Goal: Information Seeking & Learning: Learn about a topic

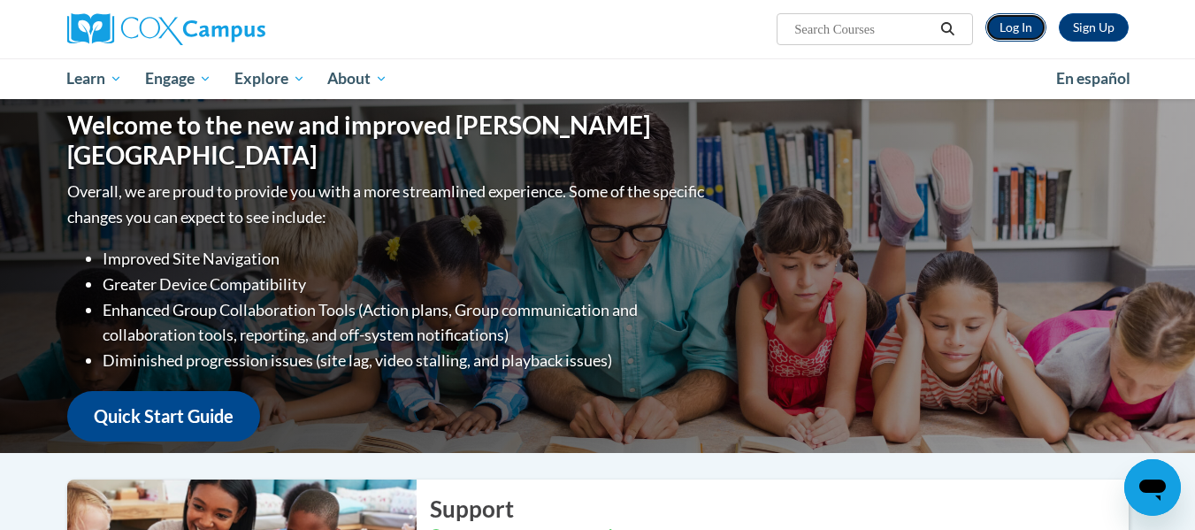
click at [1024, 27] on link "Log In" at bounding box center [1016, 27] width 61 height 28
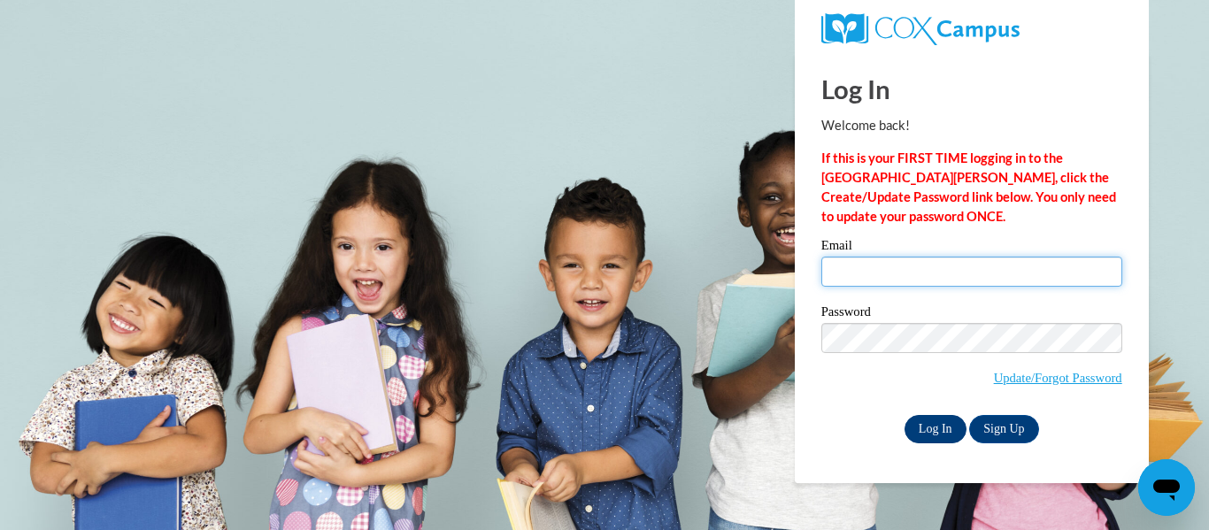
type input "somaggiora@gmail.com"
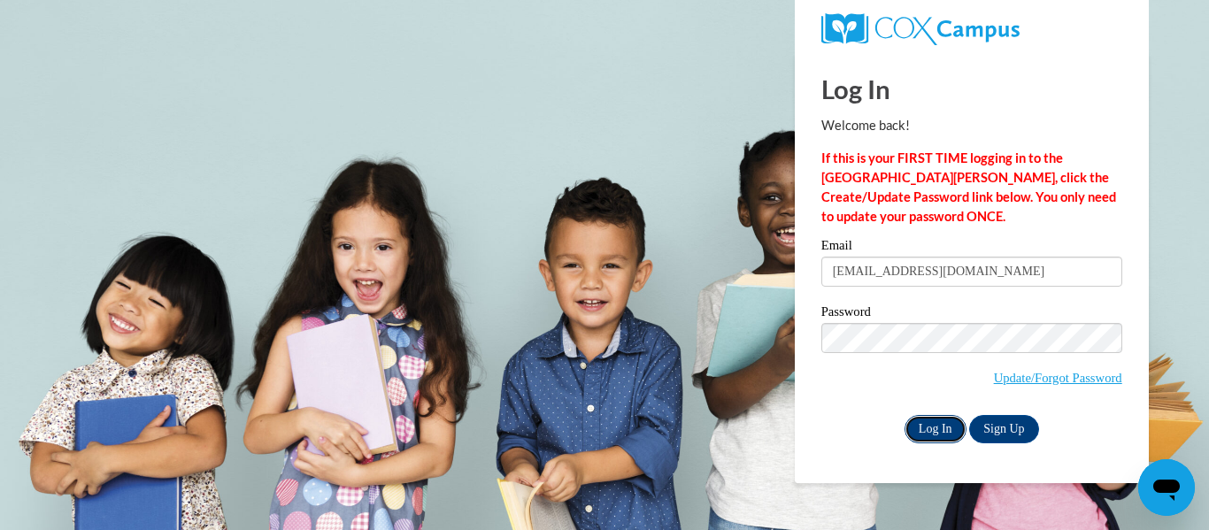
click at [942, 424] on input "Log In" at bounding box center [935, 429] width 62 height 28
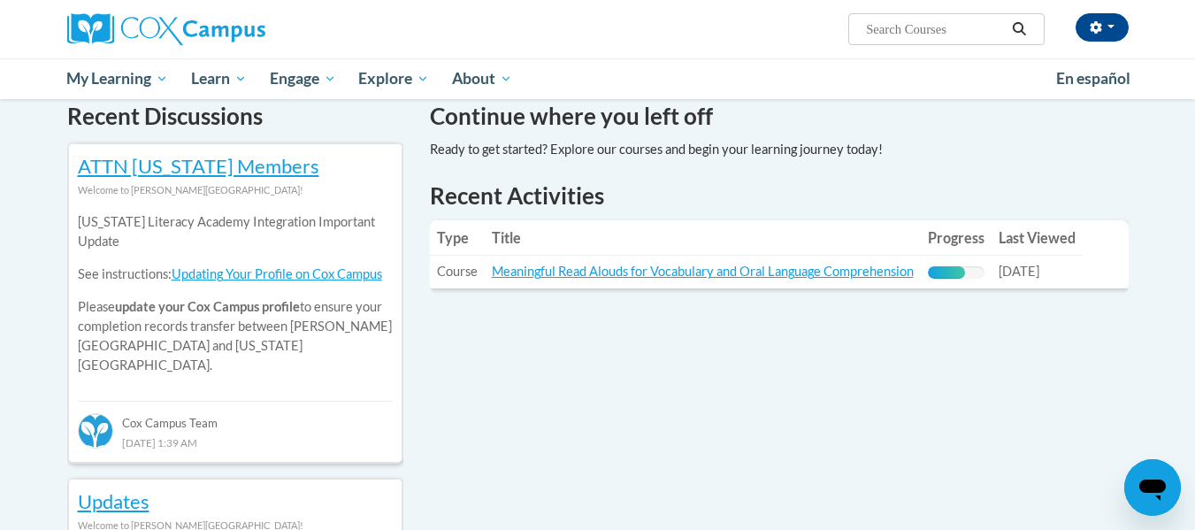
scroll to position [550, 0]
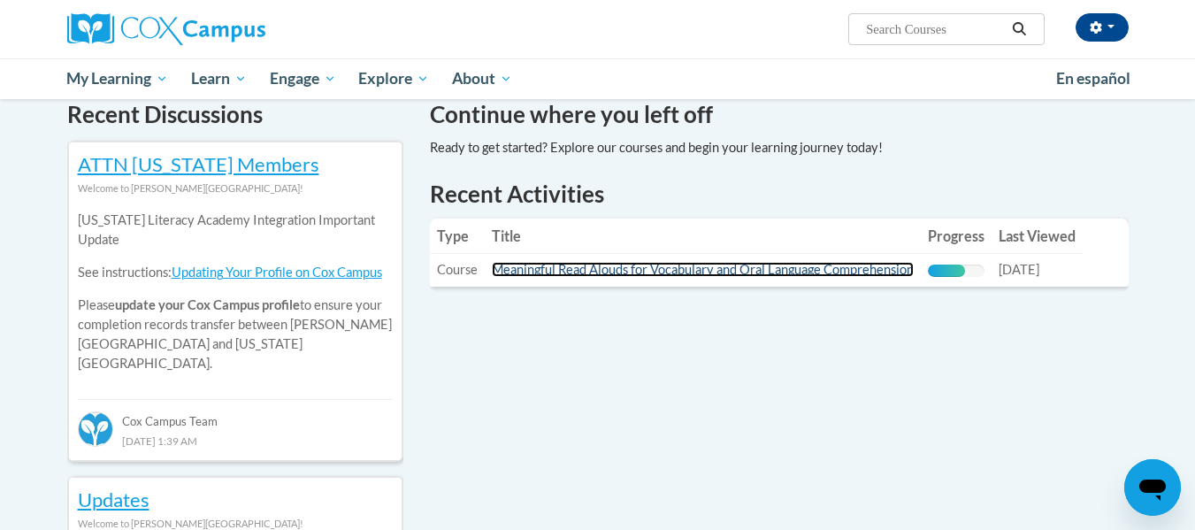
click at [826, 272] on link "Meaningful Read Alouds for Vocabulary and Oral Language Comprehension" at bounding box center [703, 269] width 422 height 15
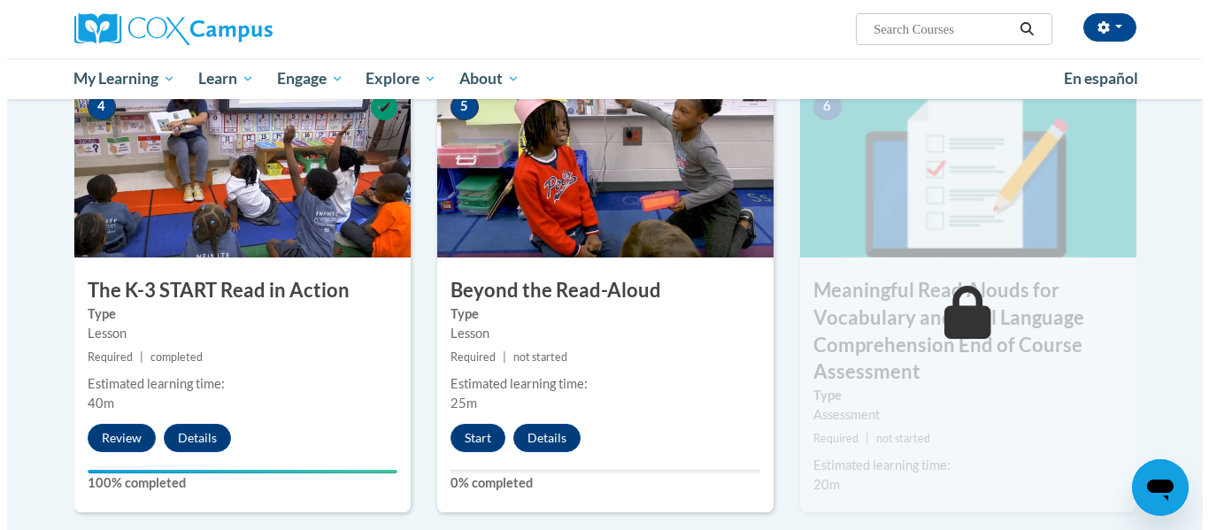
scroll to position [912, 0]
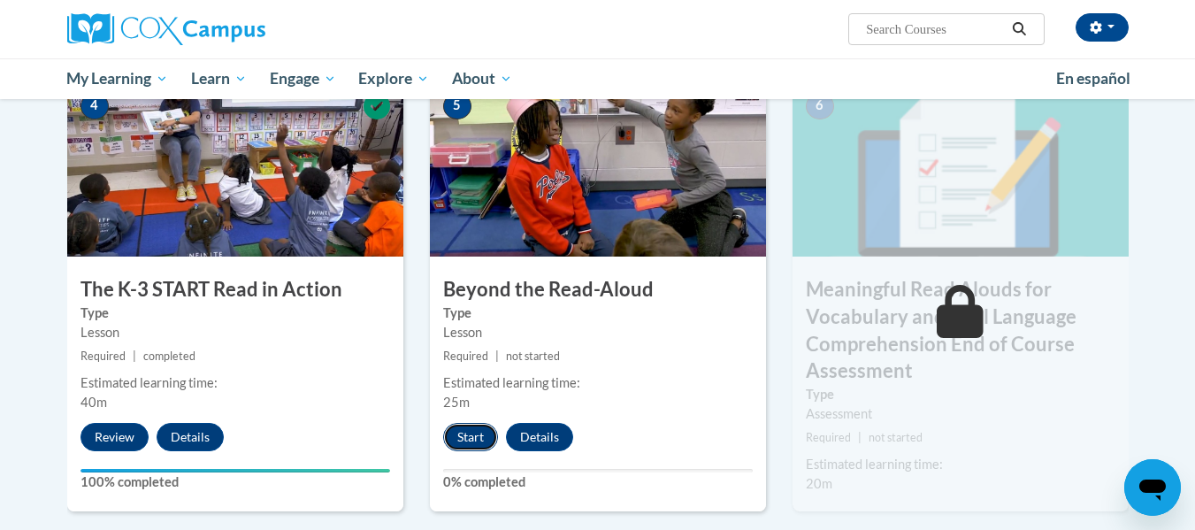
click at [473, 440] on button "Start" at bounding box center [470, 437] width 55 height 28
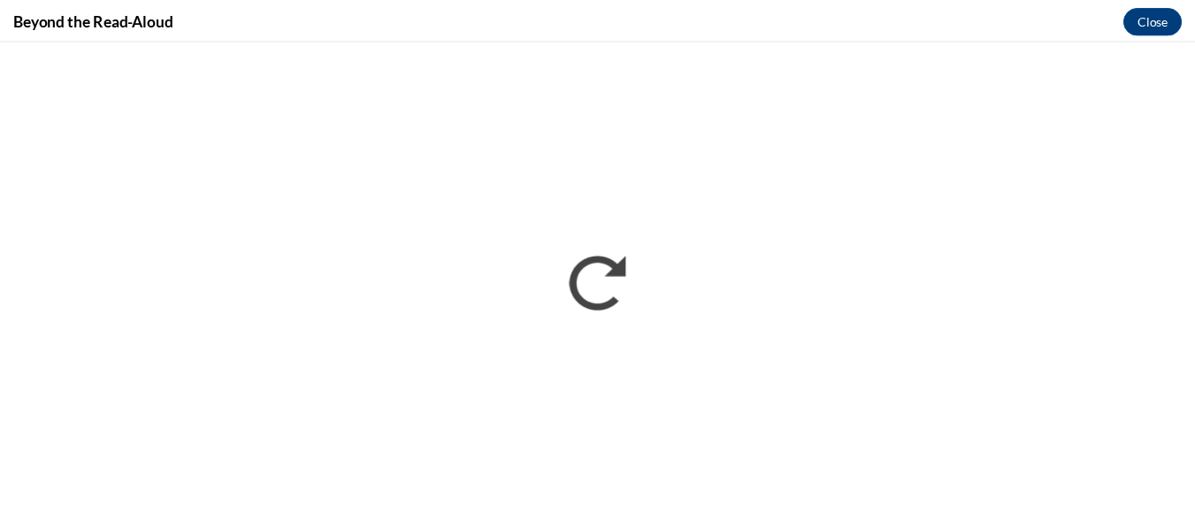
scroll to position [0, 0]
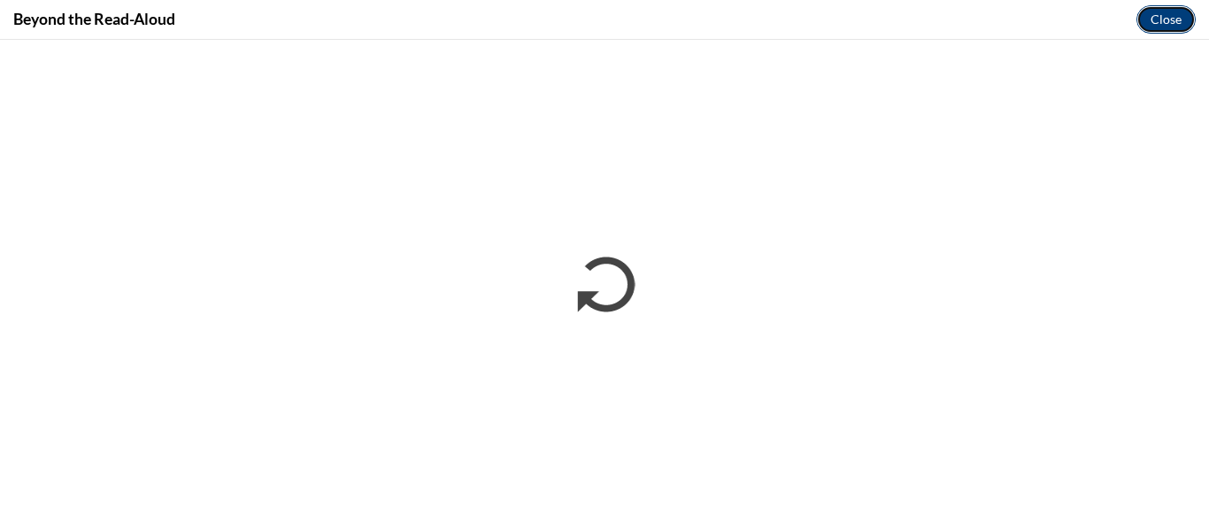
click at [1172, 26] on button "Close" at bounding box center [1165, 19] width 59 height 28
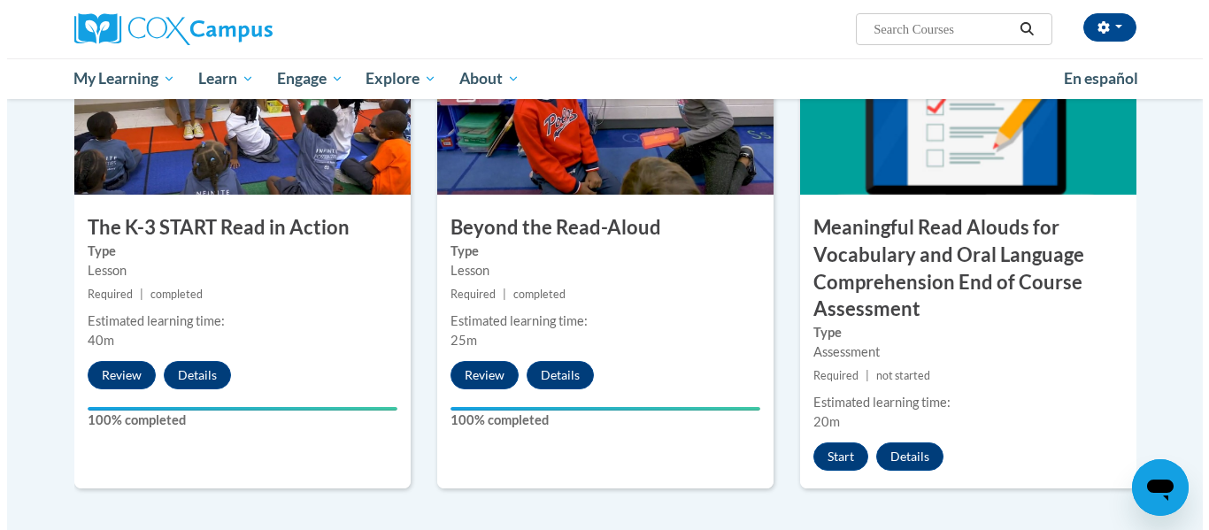
scroll to position [1009, 0]
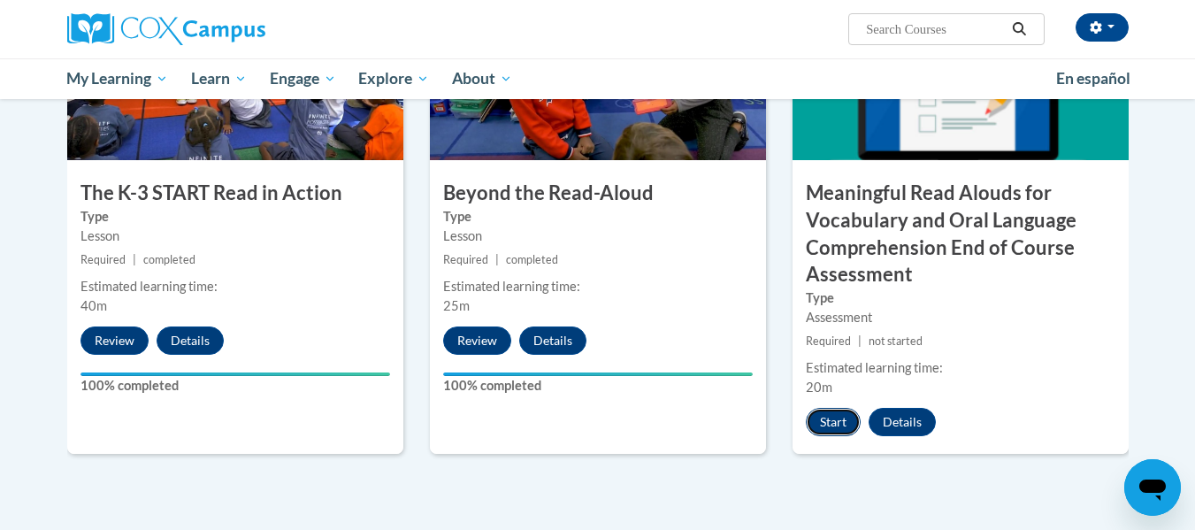
click at [820, 429] on button "Start" at bounding box center [833, 422] width 55 height 28
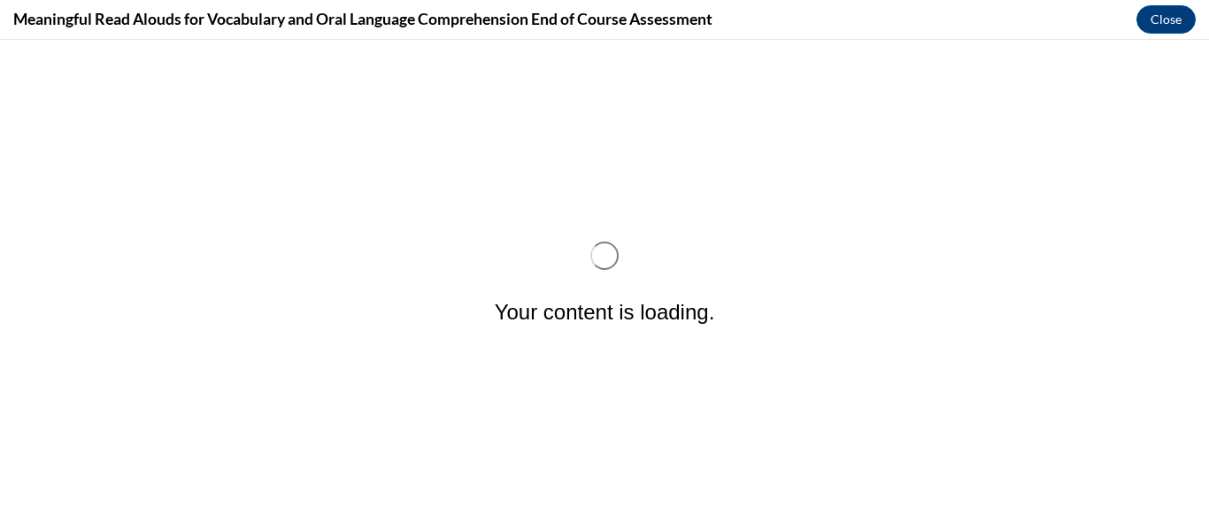
scroll to position [0, 0]
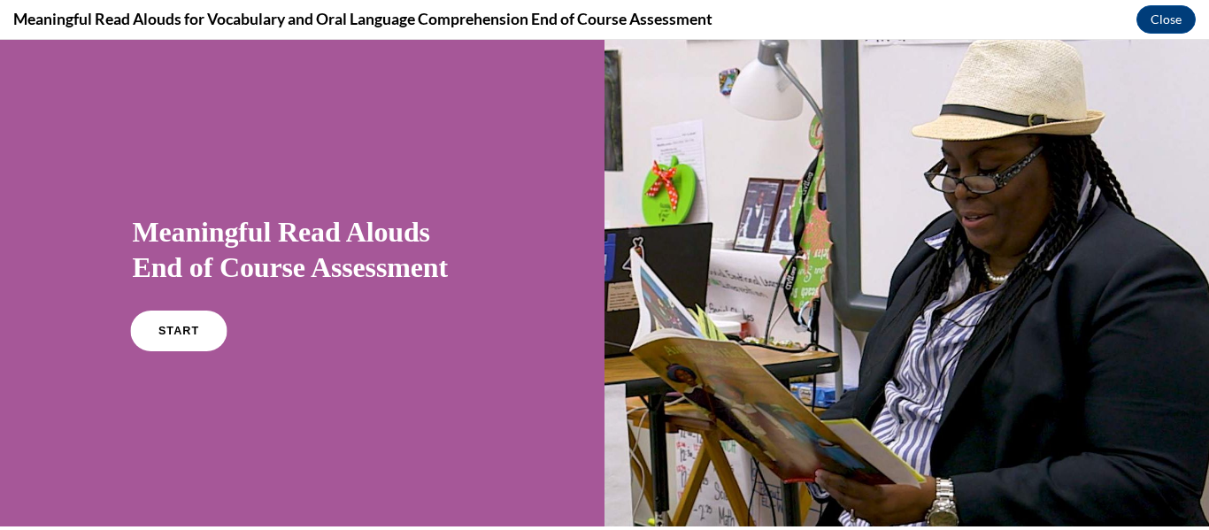
click at [216, 335] on link "START" at bounding box center [178, 331] width 96 height 41
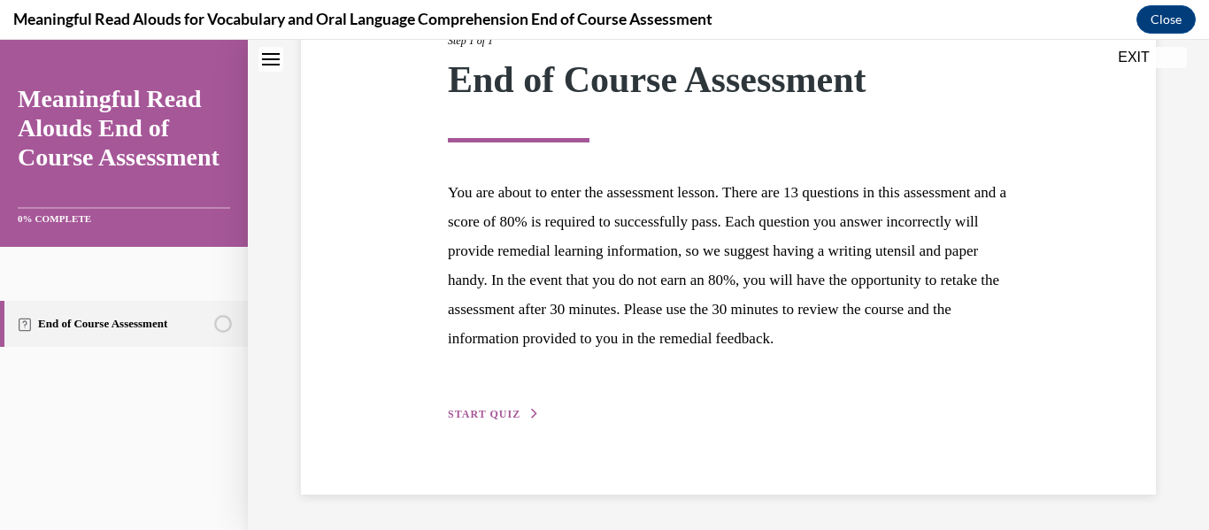
scroll to position [283, 0]
click at [497, 411] on span "START QUIZ" at bounding box center [484, 414] width 73 height 12
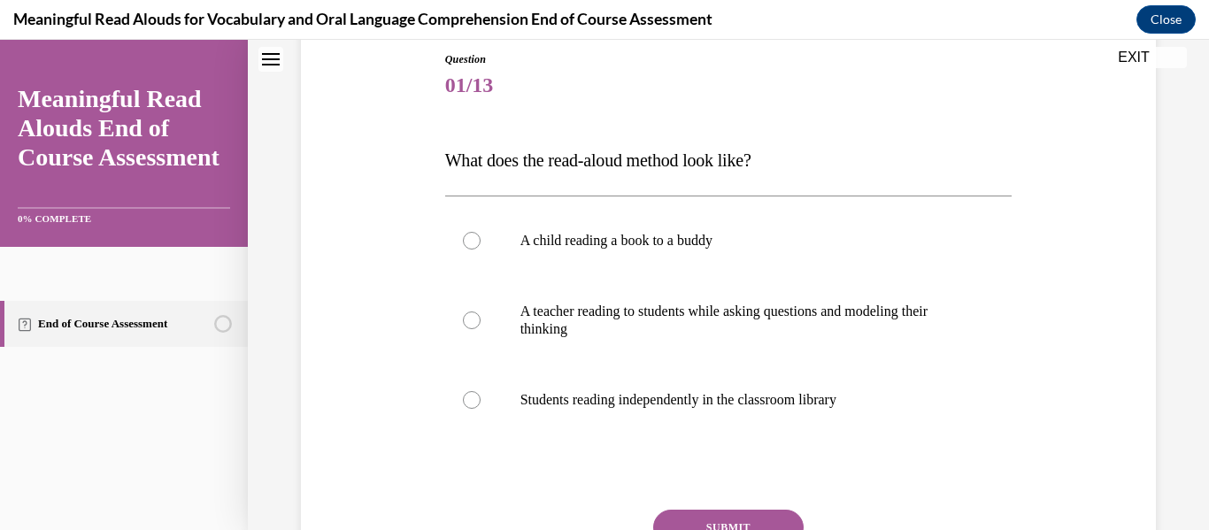
scroll to position [196, 0]
click at [642, 340] on label "A teacher reading to students while asking questions and modeling their thinking" at bounding box center [728, 319] width 567 height 88
click at [481, 328] on input "A teacher reading to students while asking questions and modeling their thinking" at bounding box center [472, 320] width 18 height 18
radio input "true"
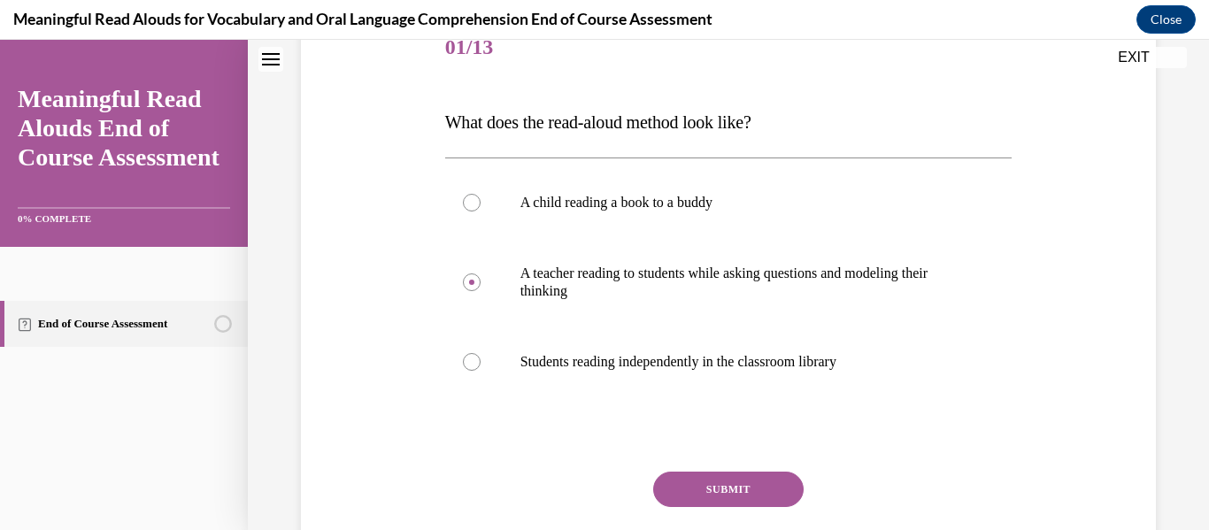
click at [663, 491] on button "SUBMIT" at bounding box center [728, 489] width 150 height 35
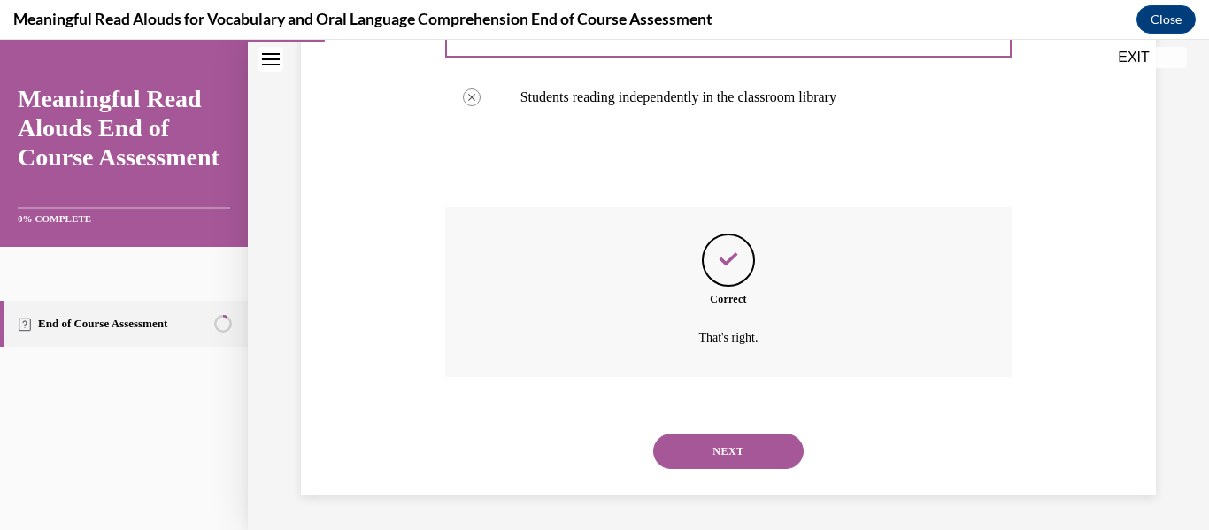
scroll to position [467, 0]
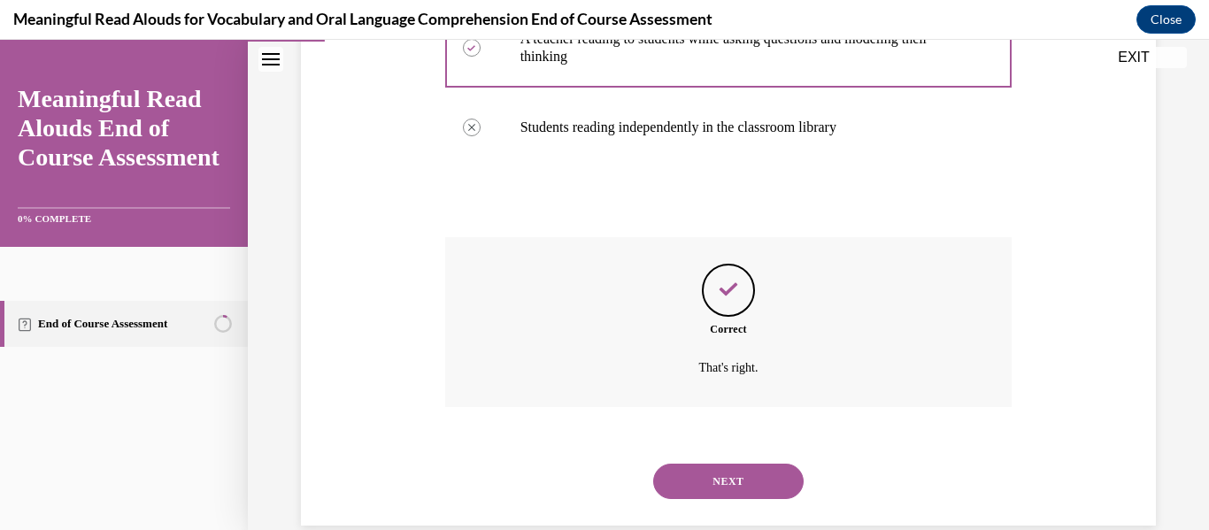
click at [693, 477] on button "NEXT" at bounding box center [728, 481] width 150 height 35
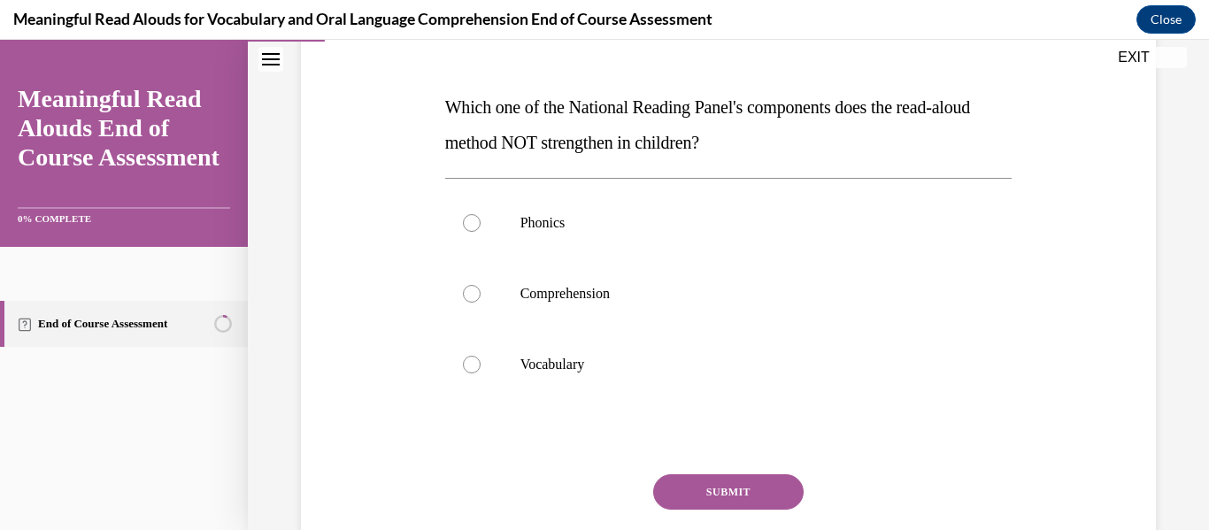
scroll to position [249, 0]
click at [634, 235] on label "Phonics" at bounding box center [728, 222] width 567 height 71
click at [481, 231] on input "Phonics" at bounding box center [472, 222] width 18 height 18
radio input "true"
click at [681, 491] on button "SUBMIT" at bounding box center [728, 490] width 150 height 35
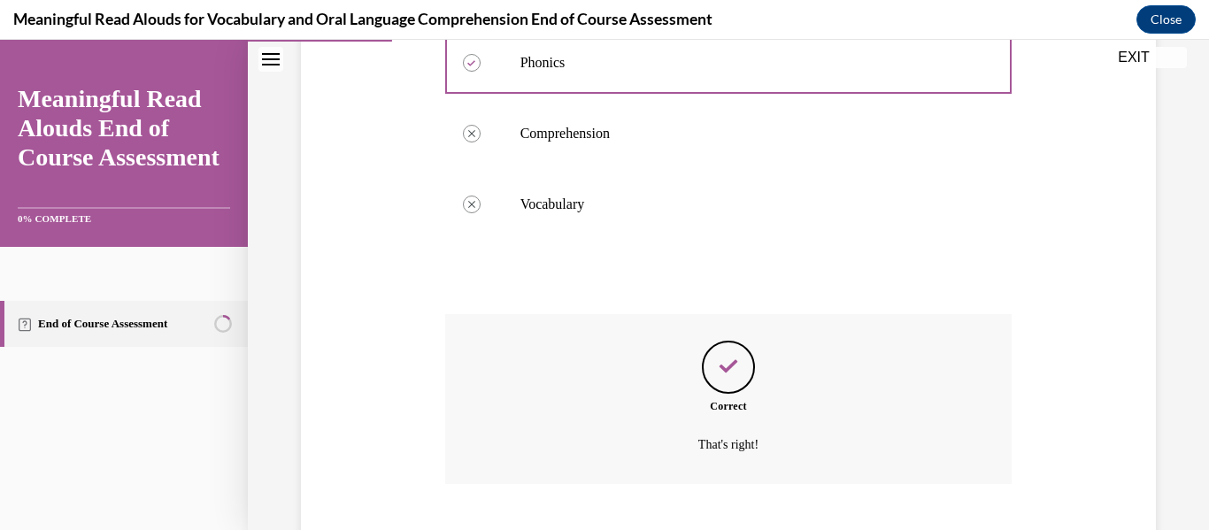
scroll to position [516, 0]
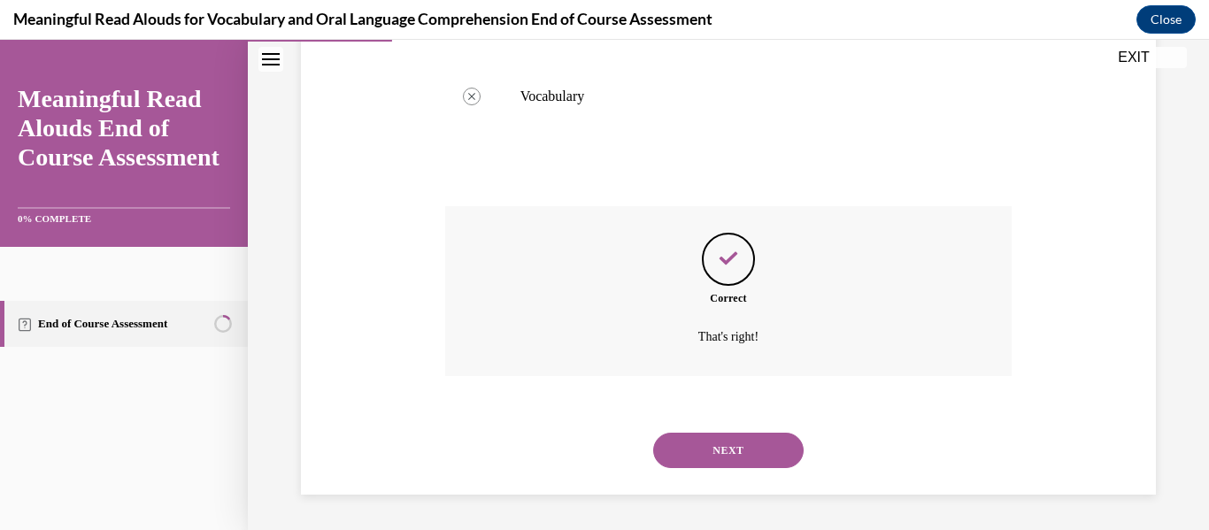
click at [695, 455] on button "NEXT" at bounding box center [728, 450] width 150 height 35
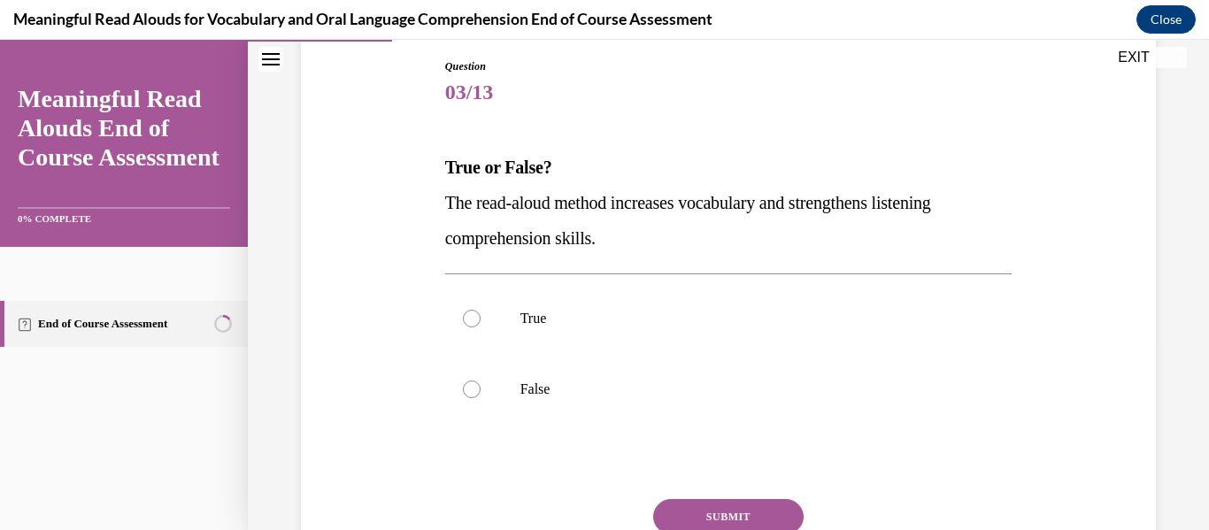
scroll to position [187, 0]
click at [634, 346] on label "True" at bounding box center [728, 319] width 567 height 71
click at [481, 328] on input "True" at bounding box center [472, 320] width 18 height 18
radio input "true"
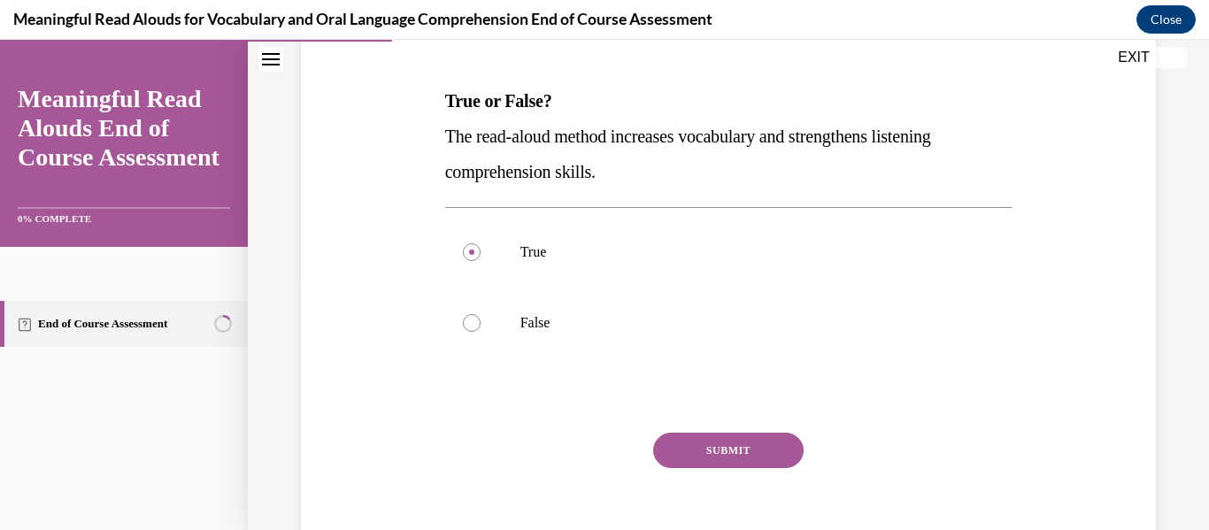
click at [684, 450] on button "SUBMIT" at bounding box center [728, 450] width 150 height 35
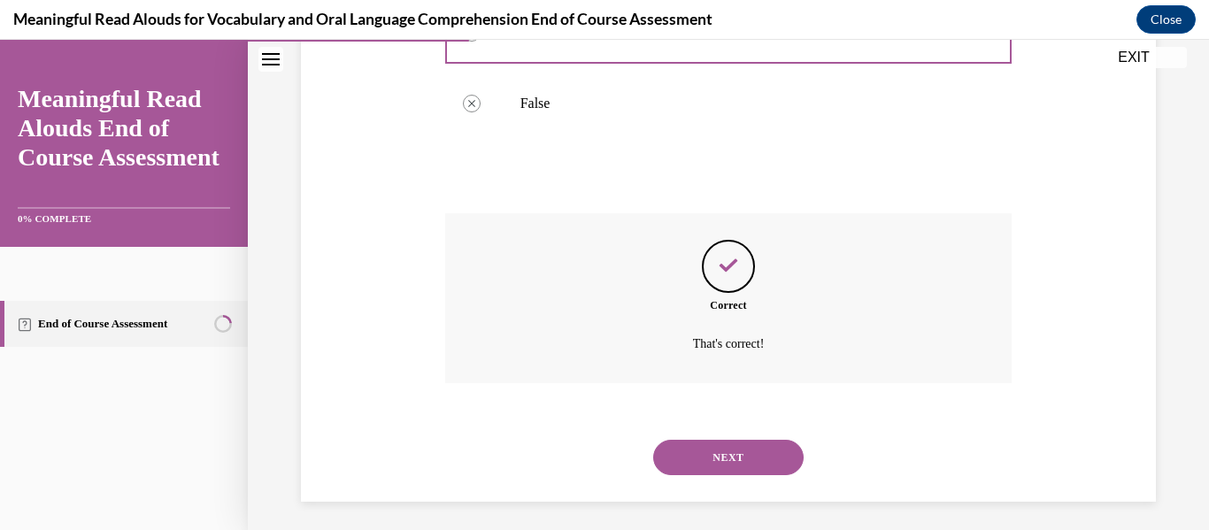
scroll to position [481, 0]
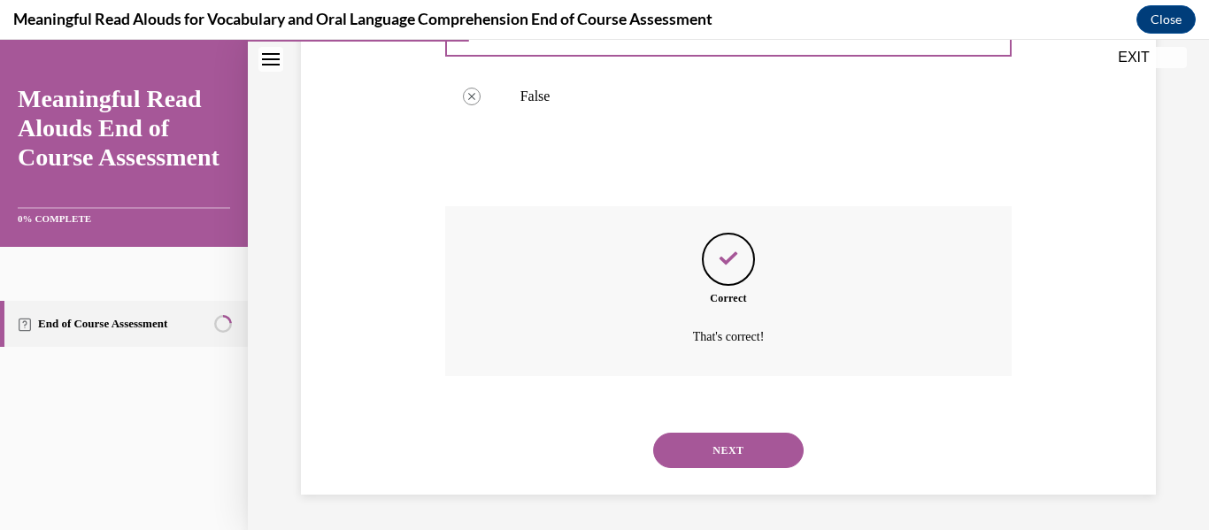
click at [703, 460] on button "NEXT" at bounding box center [728, 450] width 150 height 35
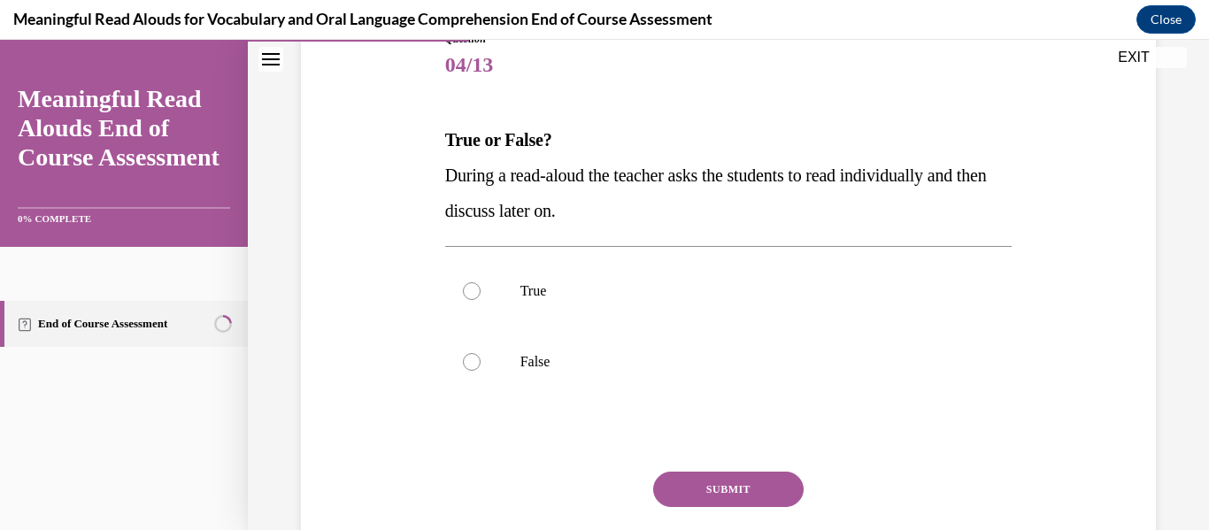
scroll to position [217, 0]
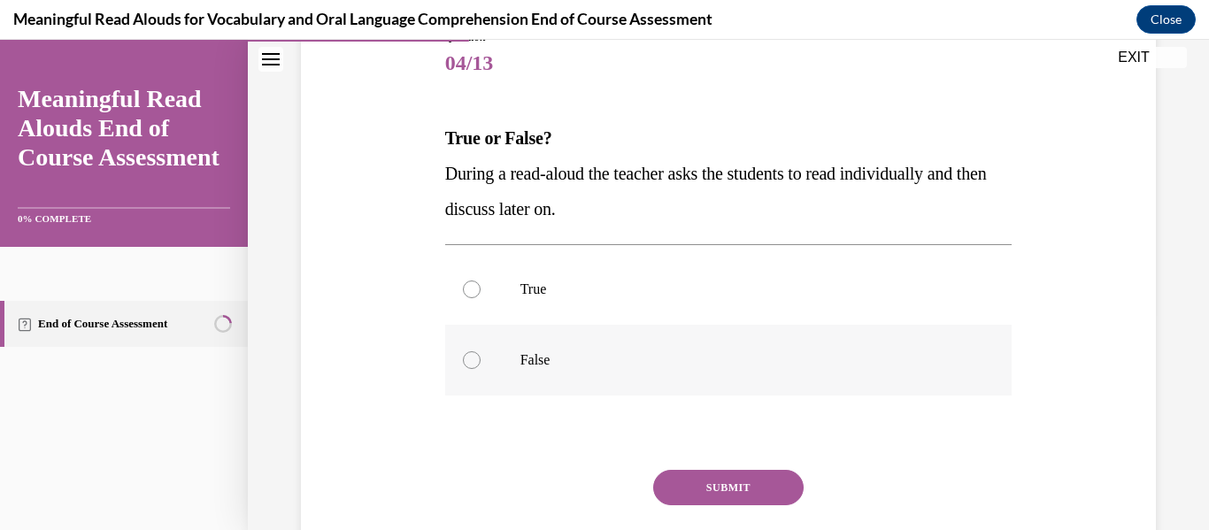
click at [670, 361] on p "False" at bounding box center [744, 360] width 448 height 18
click at [481, 361] on input "False" at bounding box center [472, 360] width 18 height 18
radio input "true"
click at [695, 509] on div "SUBMIT" at bounding box center [728, 514] width 567 height 88
click at [686, 494] on button "SUBMIT" at bounding box center [728, 487] width 150 height 35
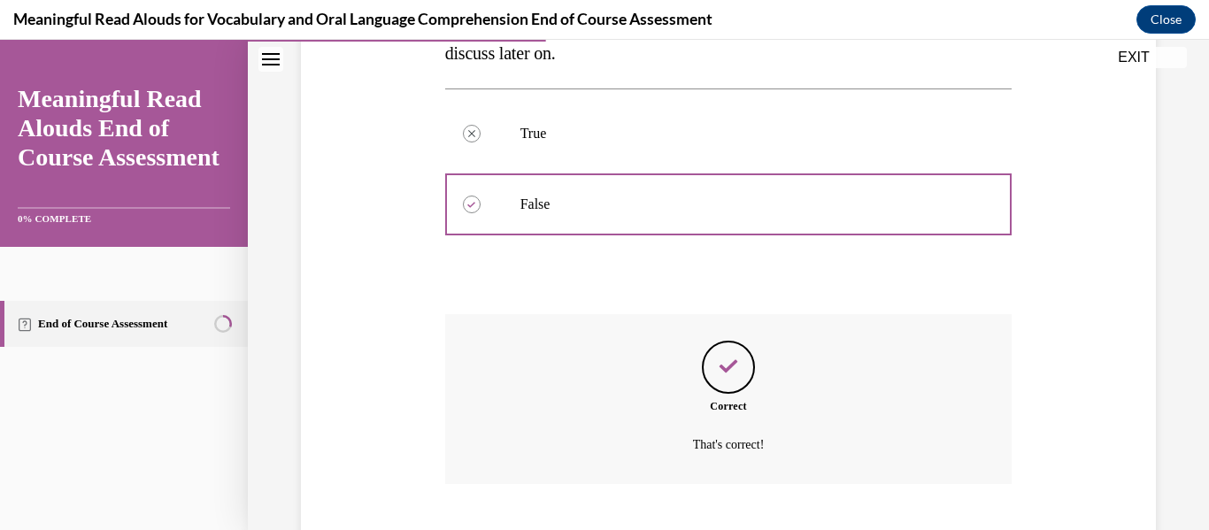
scroll to position [481, 0]
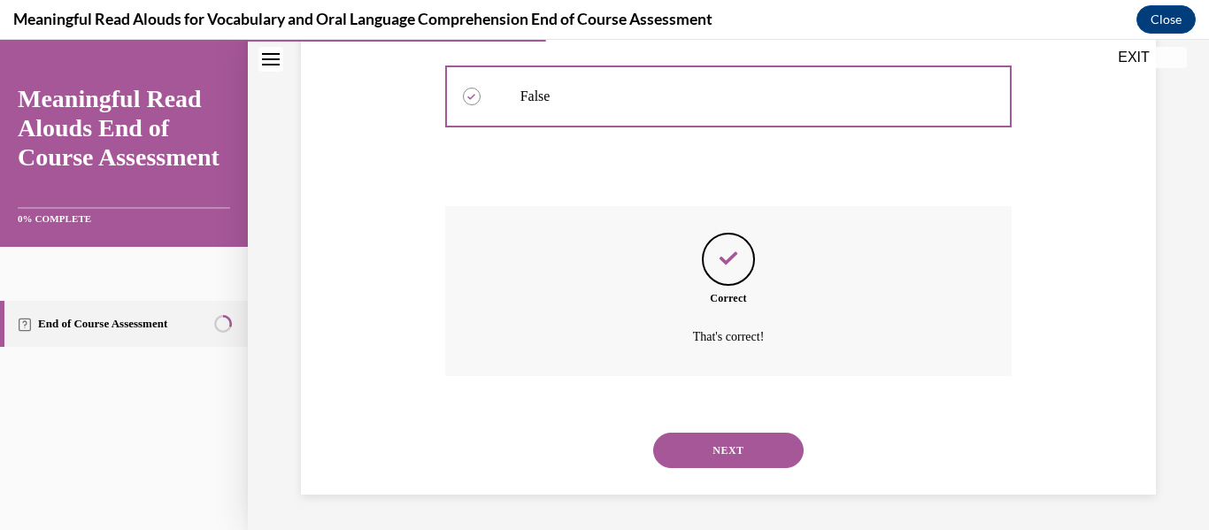
click at [706, 436] on button "NEXT" at bounding box center [728, 450] width 150 height 35
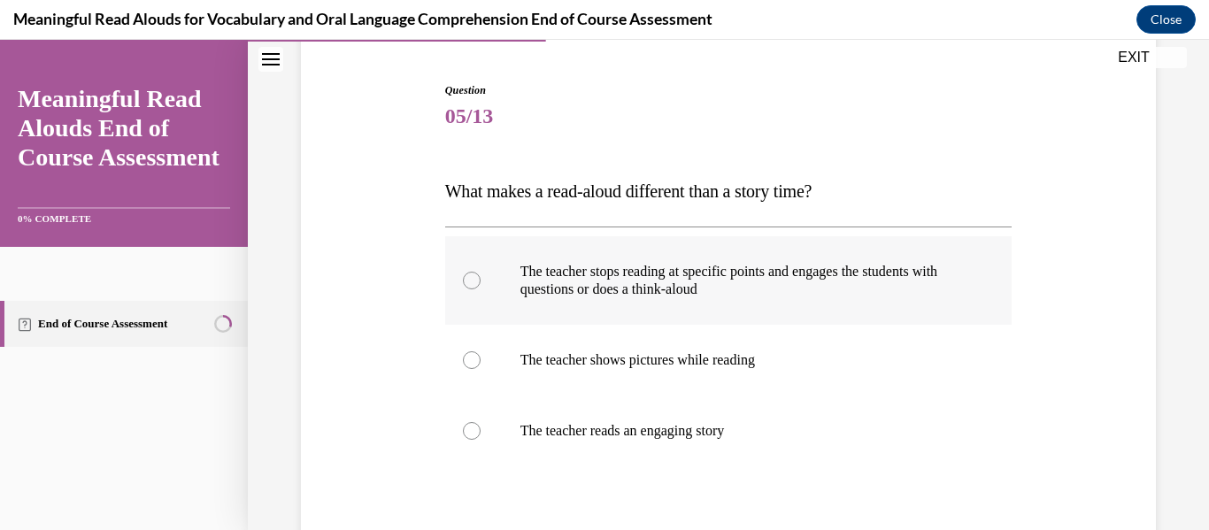
scroll to position [205, 0]
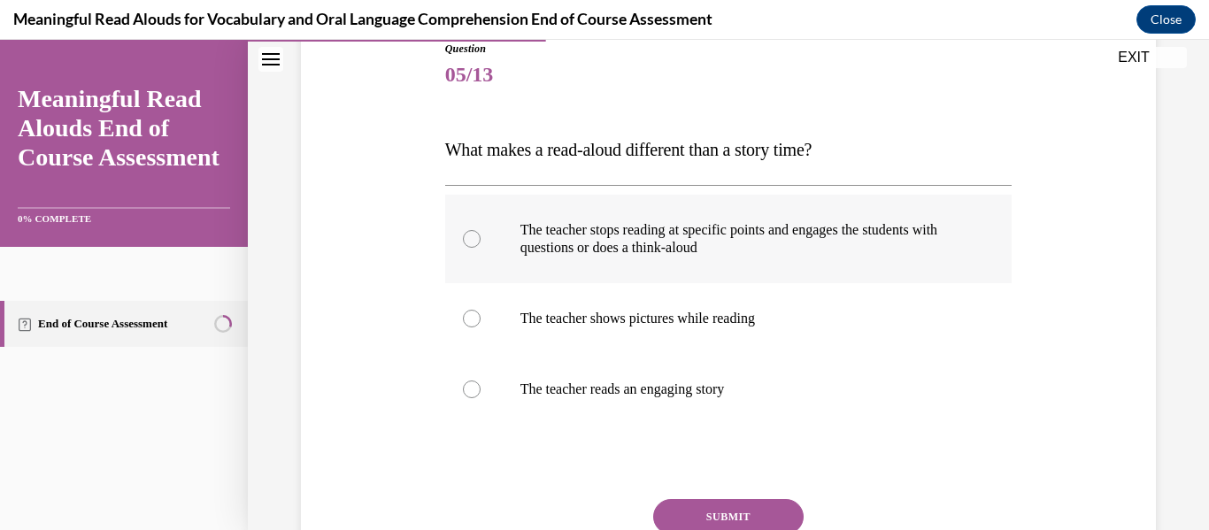
click at [701, 273] on label "The teacher stops reading at specific points and engages the students with ques…" at bounding box center [728, 239] width 567 height 88
click at [481, 248] on input "The teacher stops reading at specific points and engages the students with ques…" at bounding box center [472, 239] width 18 height 18
radio input "true"
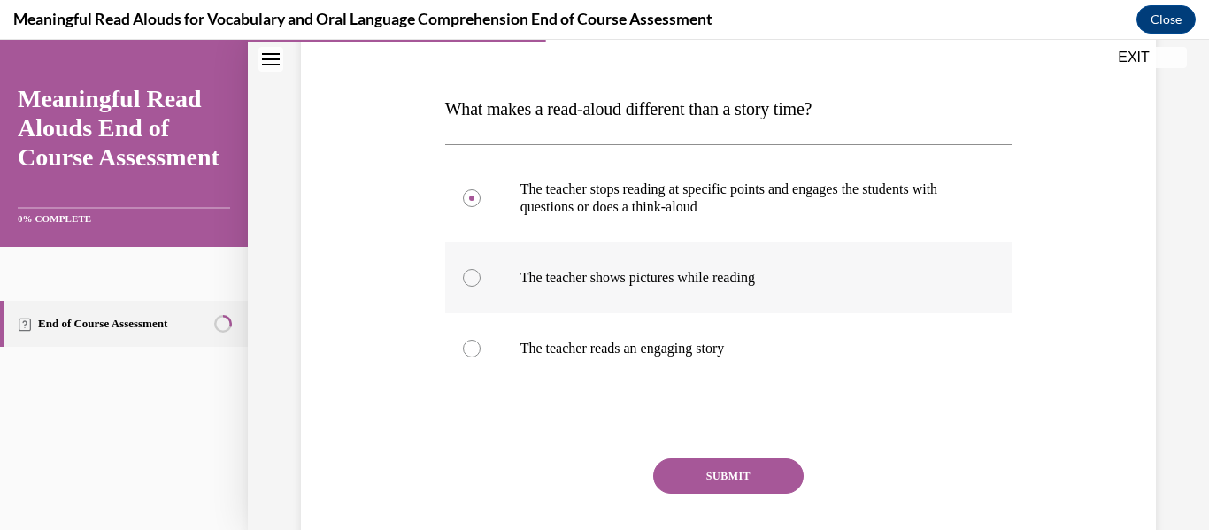
scroll to position [247, 0]
click at [694, 466] on button "SUBMIT" at bounding box center [728, 474] width 150 height 35
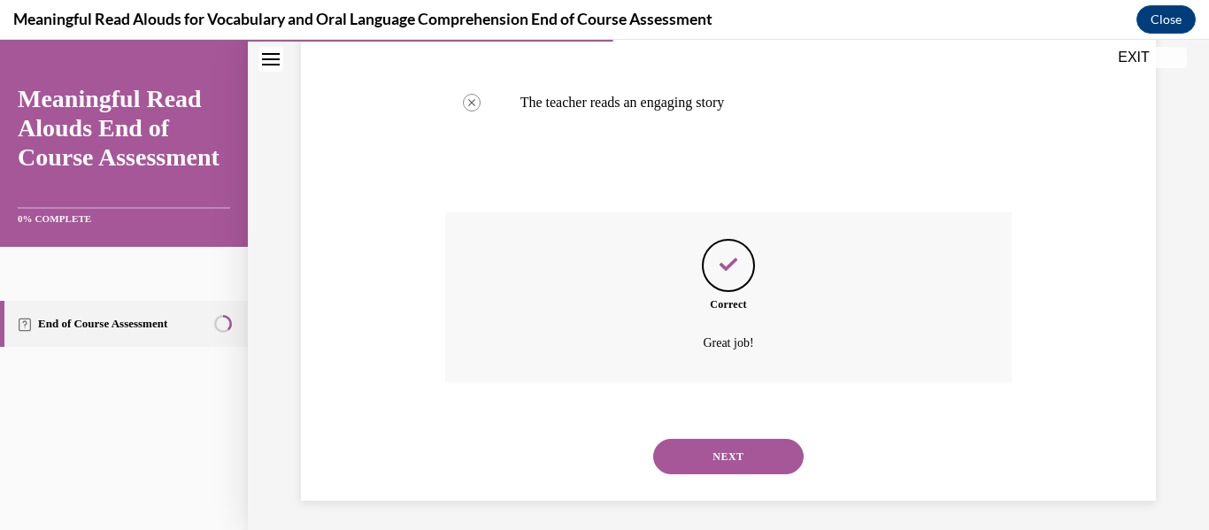
scroll to position [498, 0]
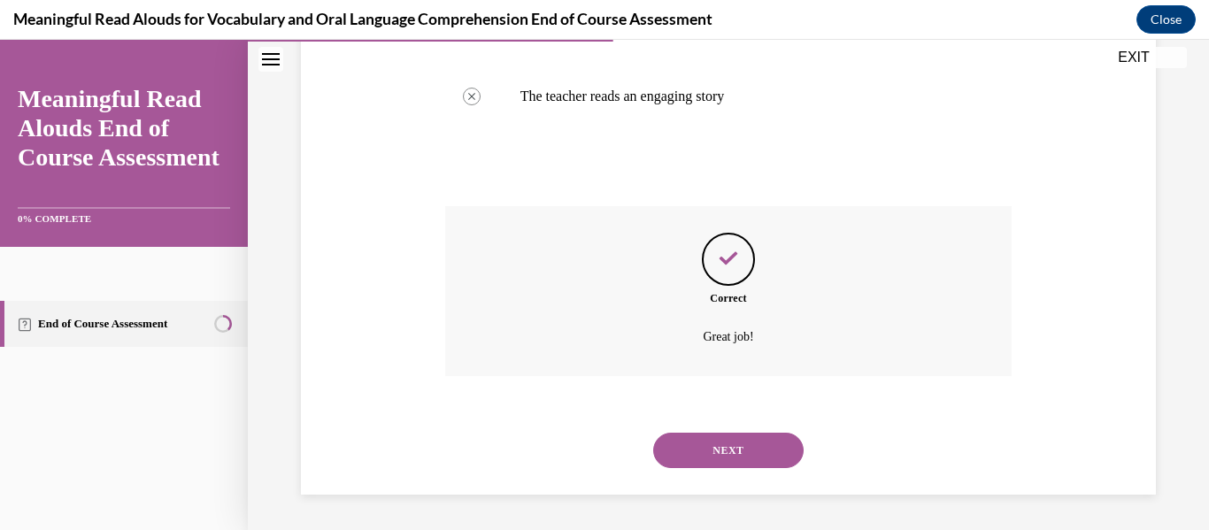
click at [727, 447] on button "NEXT" at bounding box center [728, 450] width 150 height 35
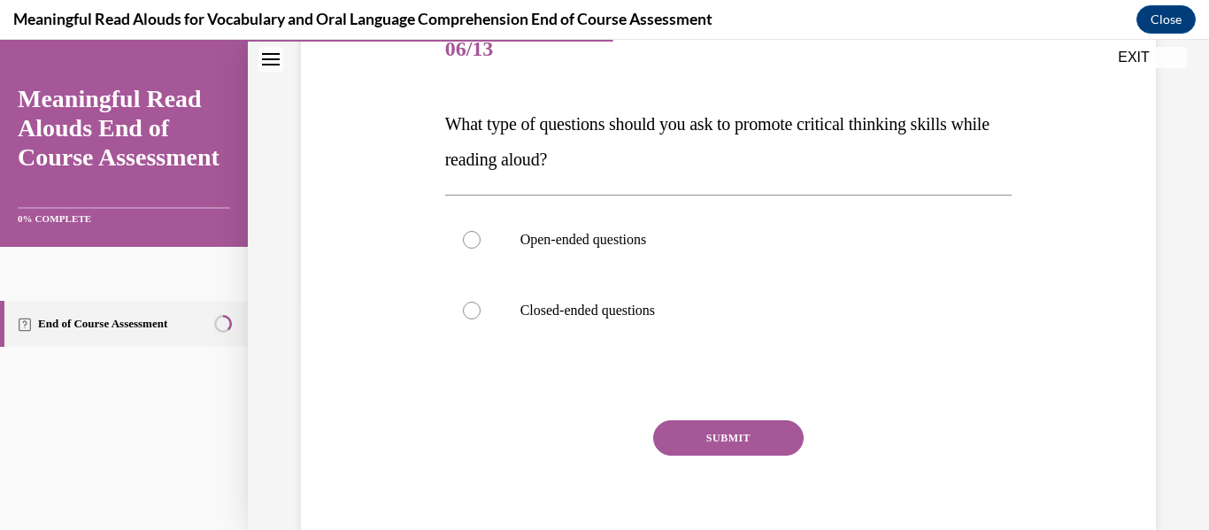
scroll to position [234, 0]
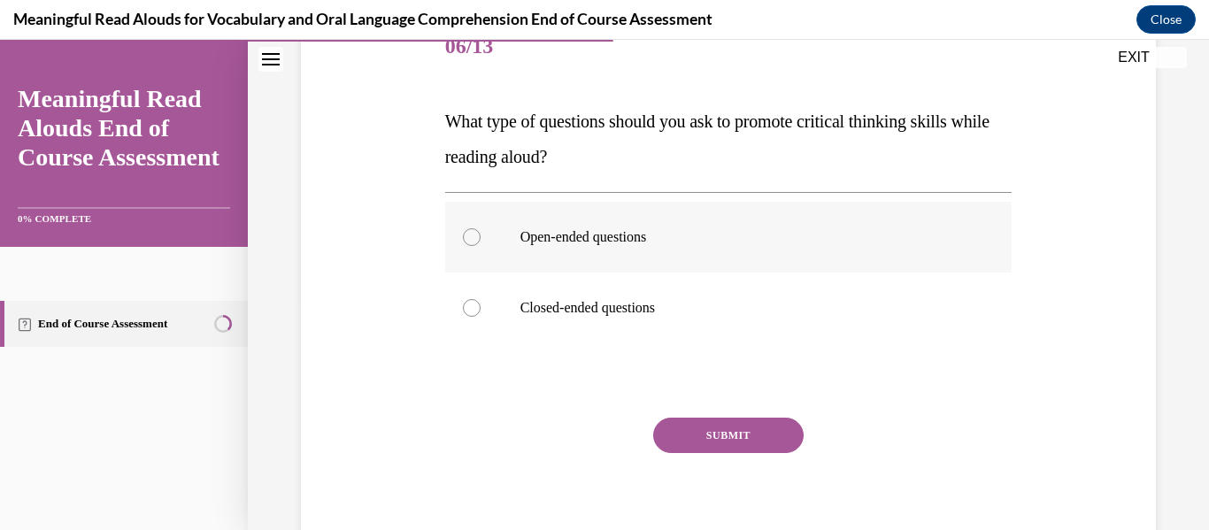
click at [699, 263] on label "Open-ended questions" at bounding box center [728, 237] width 567 height 71
click at [481, 246] on input "Open-ended questions" at bounding box center [472, 237] width 18 height 18
radio input "true"
click at [719, 432] on button "SUBMIT" at bounding box center [728, 435] width 150 height 35
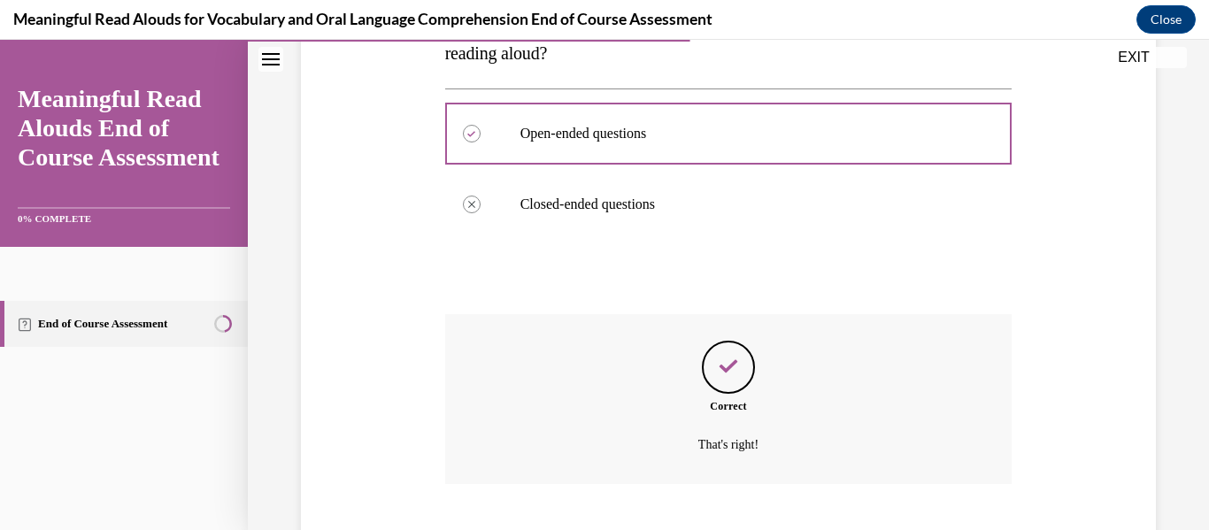
scroll to position [445, 0]
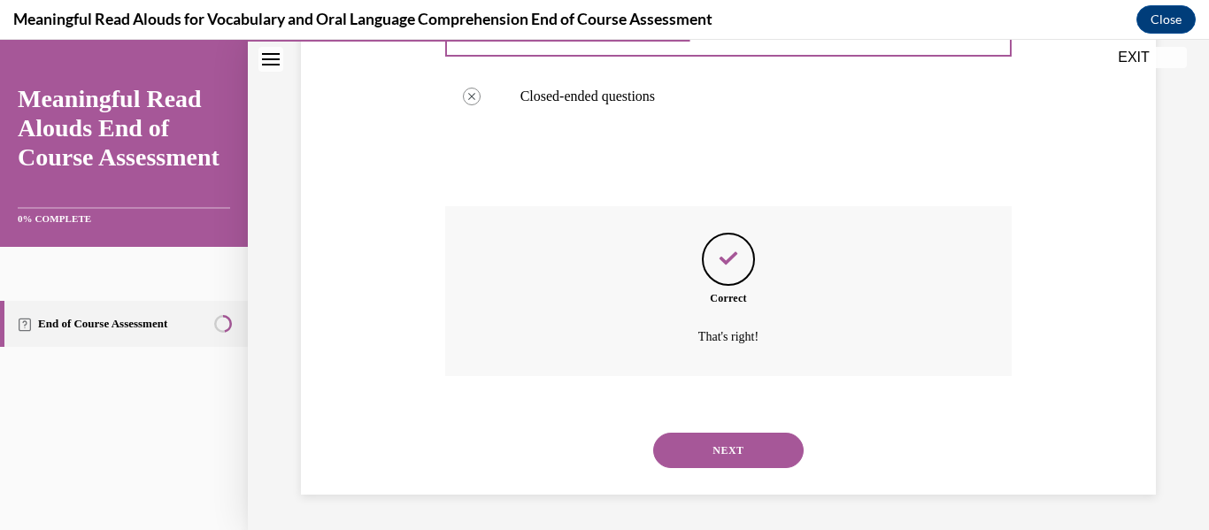
click at [699, 447] on button "NEXT" at bounding box center [728, 450] width 150 height 35
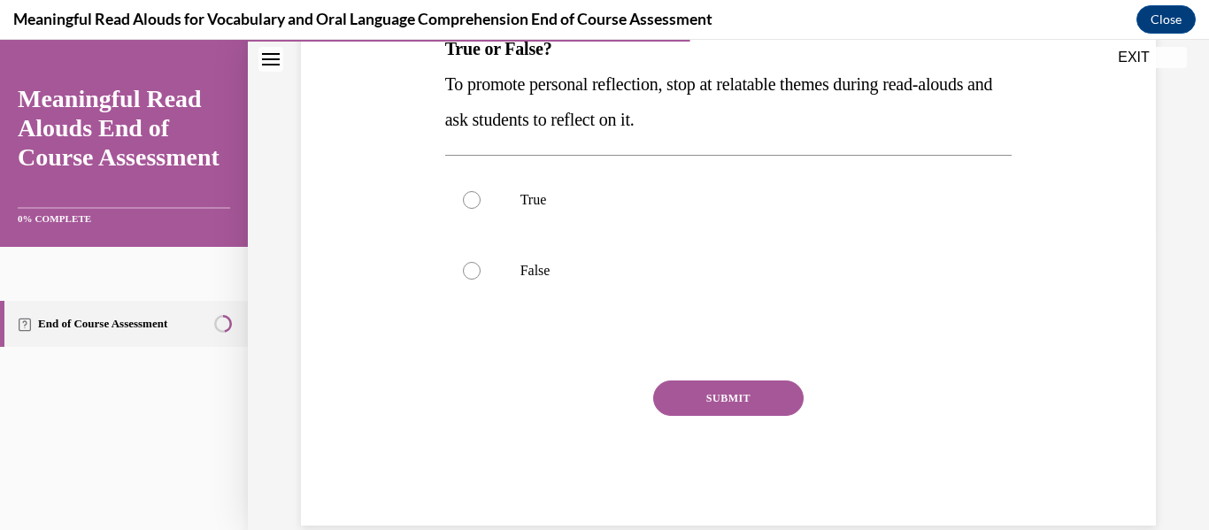
scroll to position [309, 0]
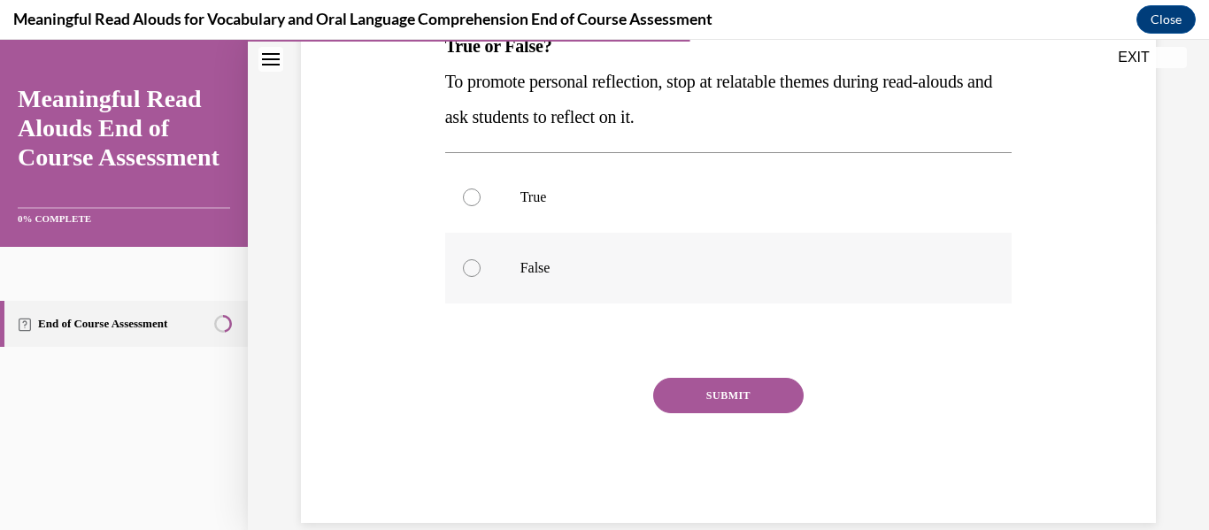
click at [641, 233] on label "False" at bounding box center [728, 268] width 567 height 71
click at [481, 259] on input "False" at bounding box center [472, 268] width 18 height 18
radio input "true"
click at [636, 212] on label "True" at bounding box center [728, 197] width 567 height 71
click at [481, 206] on input "True" at bounding box center [472, 197] width 18 height 18
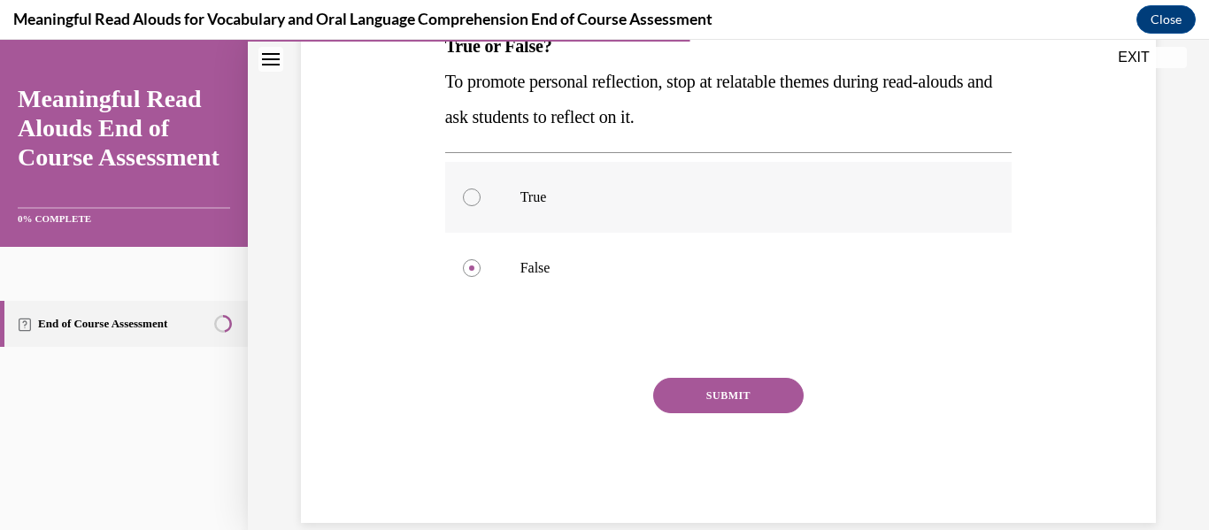
radio input "true"
click at [686, 403] on button "SUBMIT" at bounding box center [728, 395] width 150 height 35
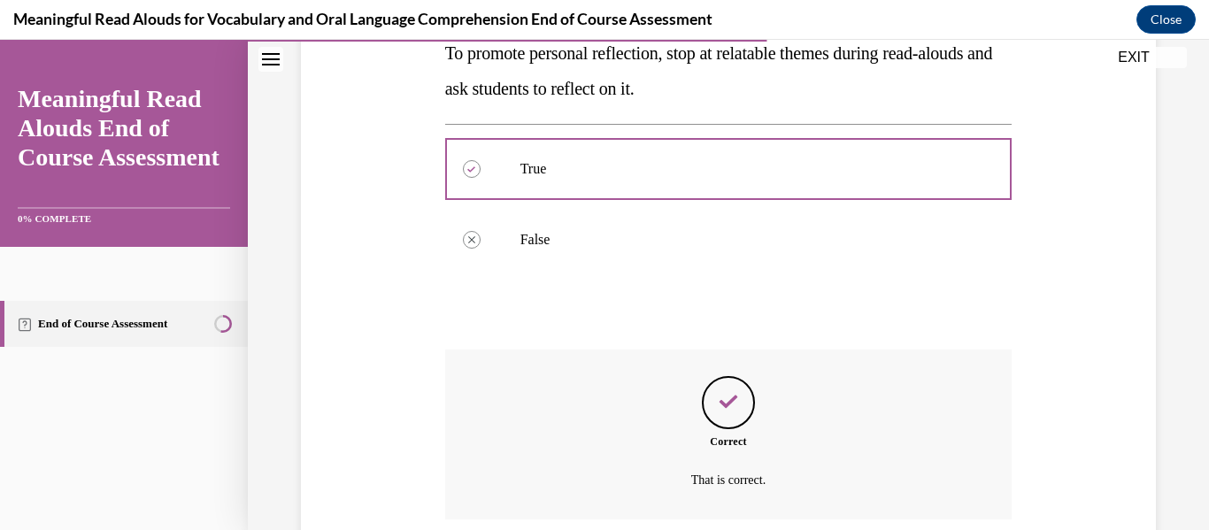
scroll to position [481, 0]
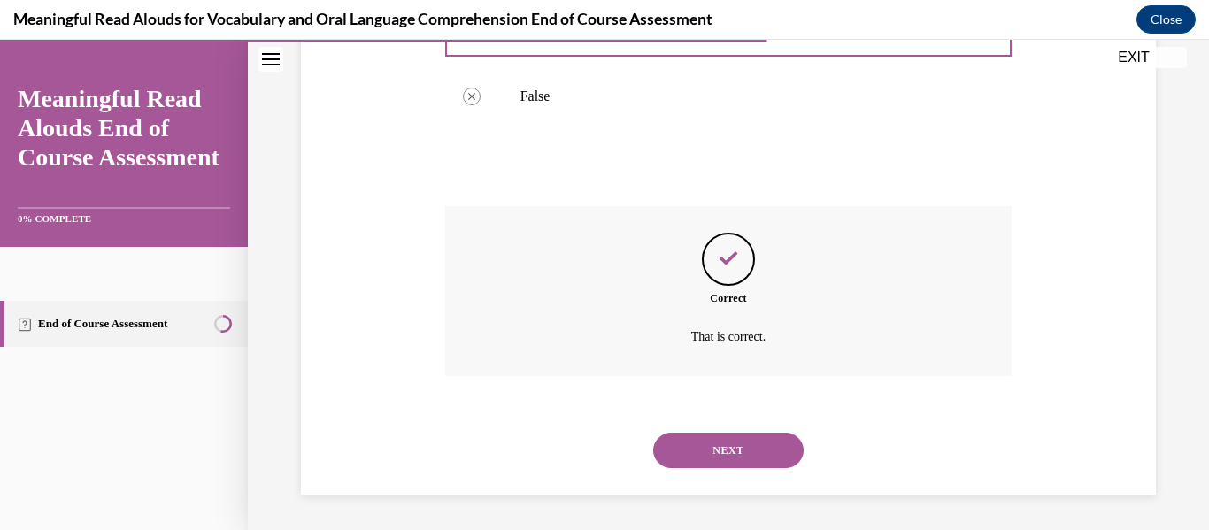
click at [705, 439] on button "NEXT" at bounding box center [728, 450] width 150 height 35
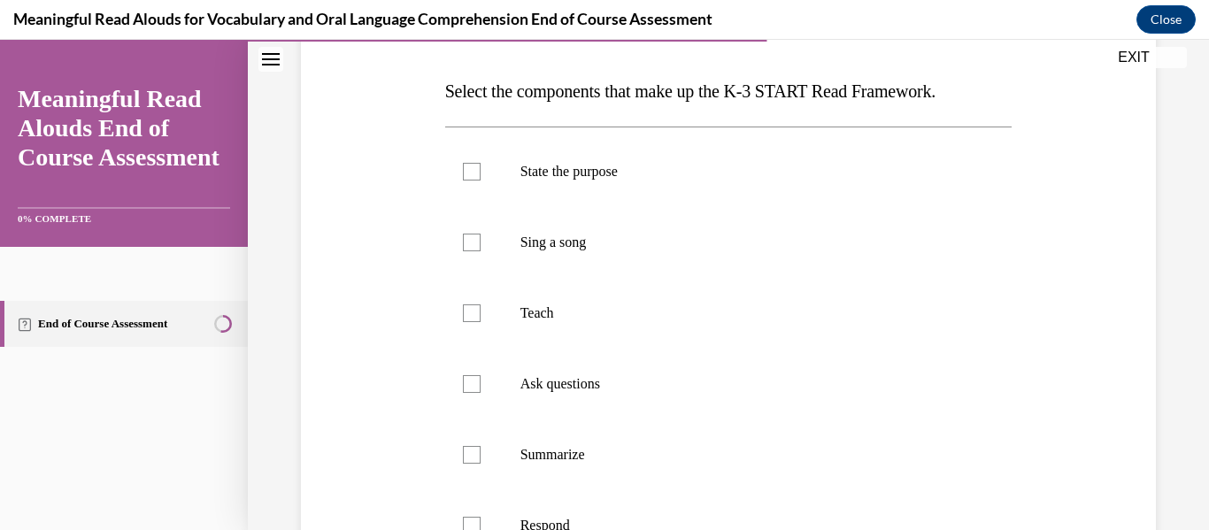
scroll to position [265, 0]
click at [654, 181] on label "State the purpose" at bounding box center [728, 170] width 567 height 71
click at [481, 180] on input "State the purpose" at bounding box center [472, 171] width 18 height 18
checkbox input "true"
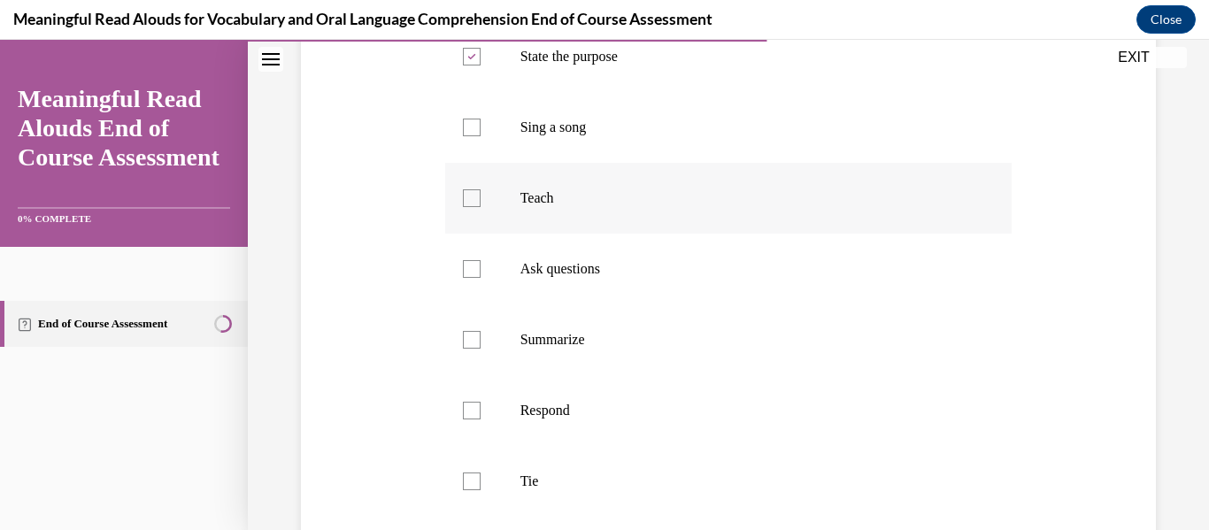
click at [620, 191] on p "Teach" at bounding box center [744, 198] width 448 height 18
click at [481, 191] on input "Teach" at bounding box center [472, 198] width 18 height 18
checkbox input "true"
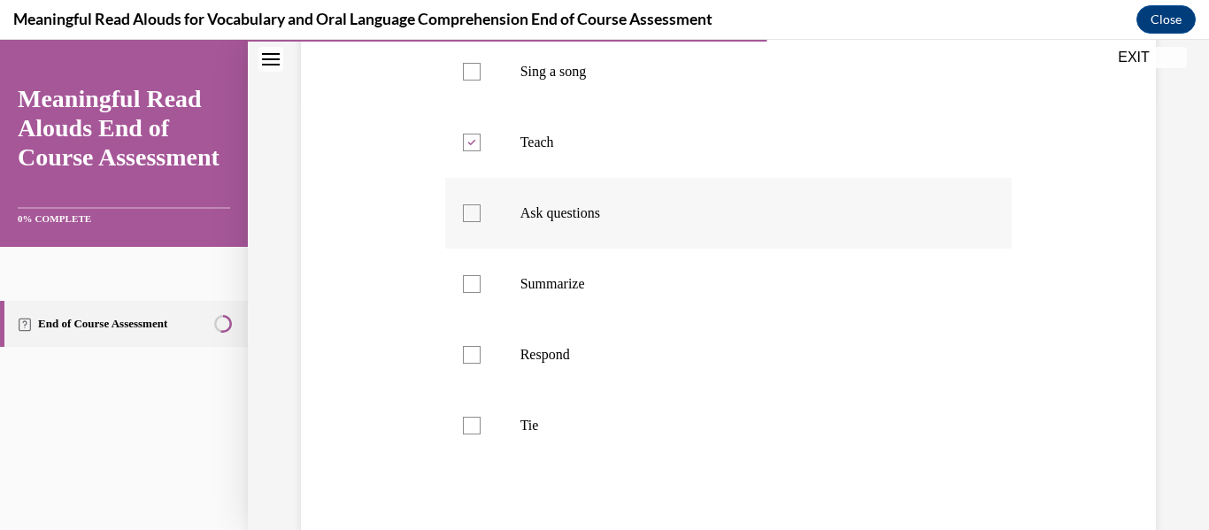
click at [589, 211] on p "Ask questions" at bounding box center [744, 213] width 448 height 18
click at [481, 211] on input "Ask questions" at bounding box center [472, 213] width 18 height 18
checkbox input "true"
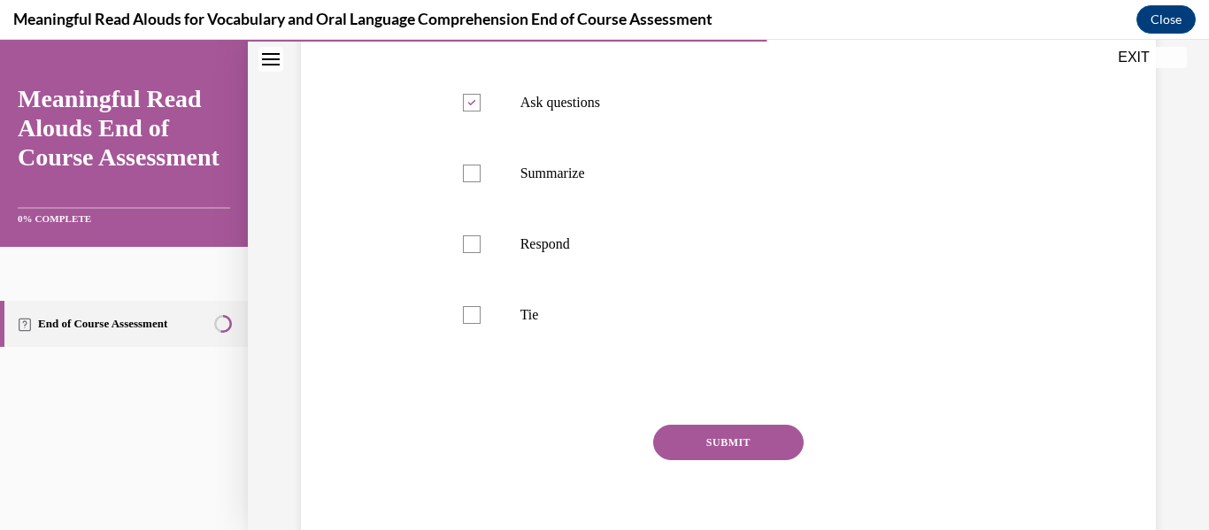
click at [708, 447] on button "SUBMIT" at bounding box center [728, 442] width 150 height 35
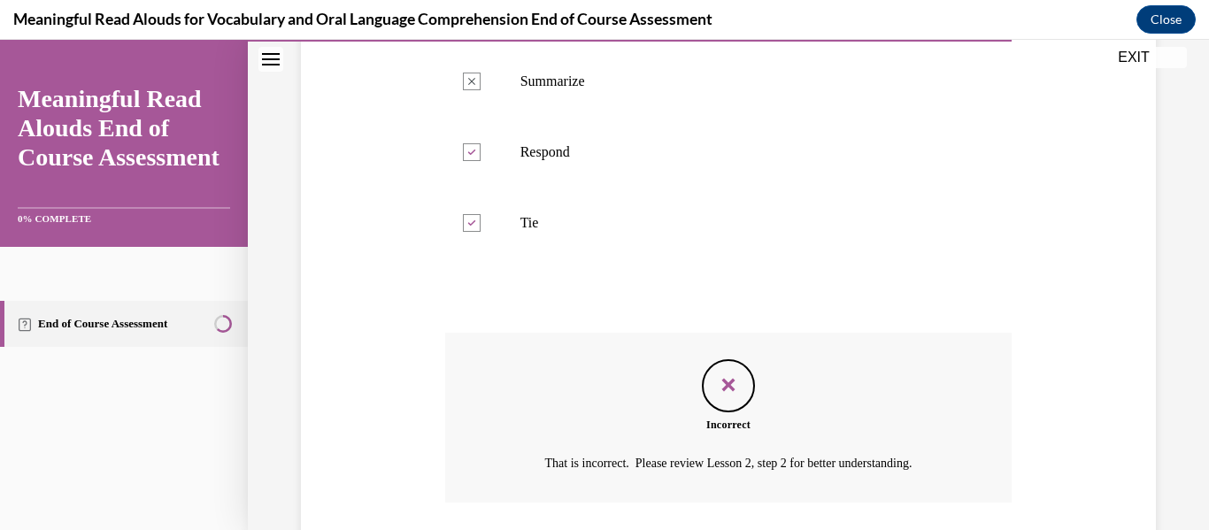
scroll to position [764, 0]
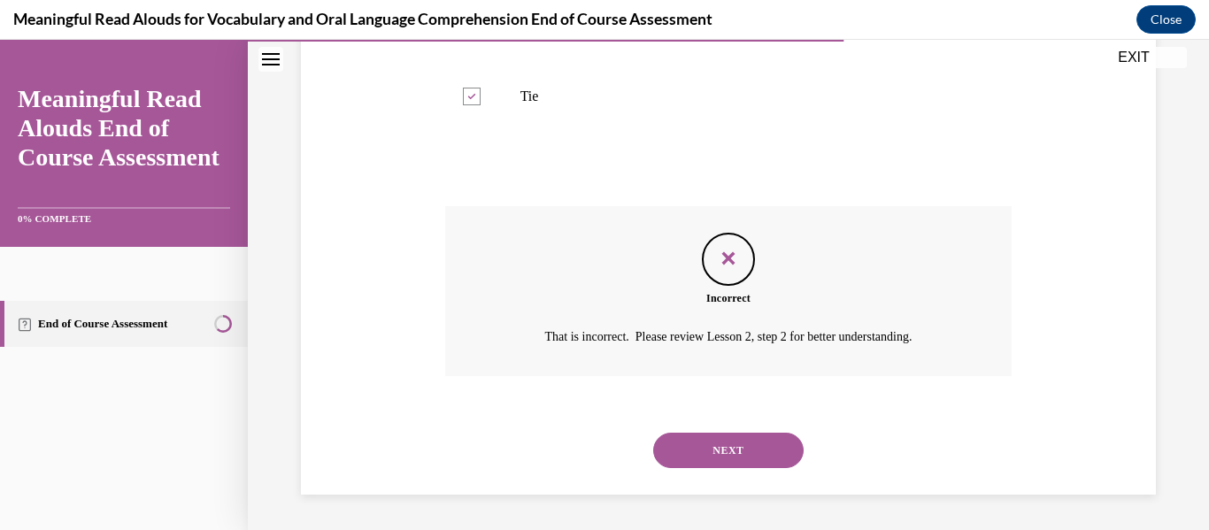
click at [696, 449] on button "NEXT" at bounding box center [728, 450] width 150 height 35
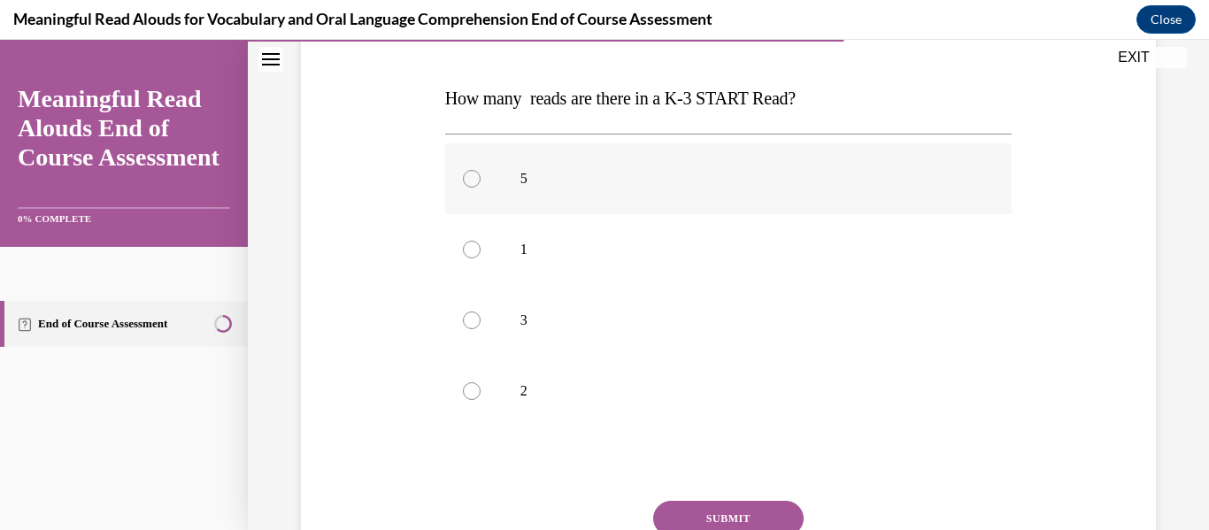
scroll to position [252, 0]
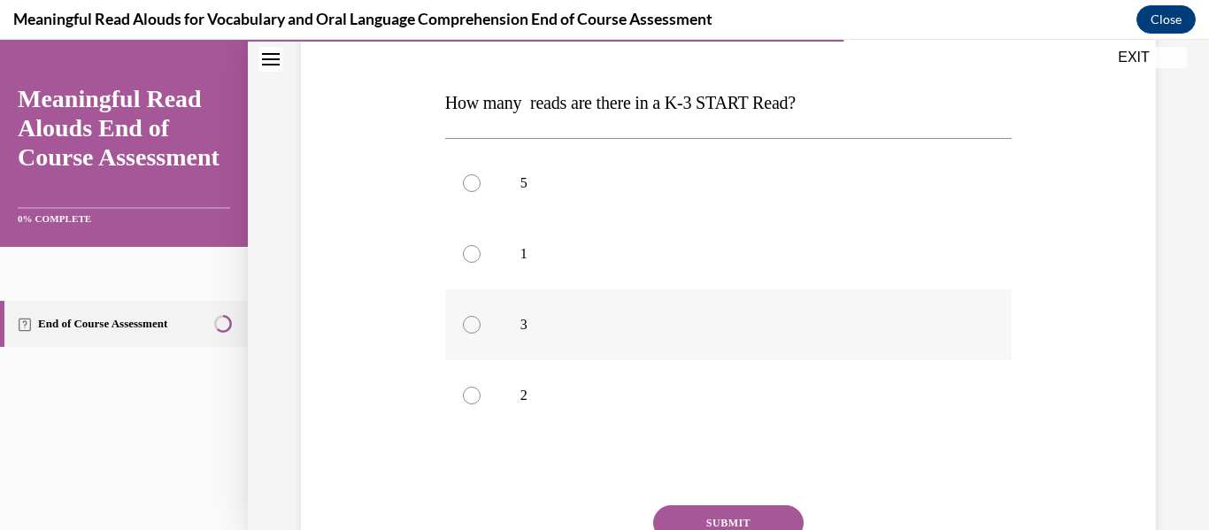
click at [650, 345] on label "3" at bounding box center [728, 324] width 567 height 71
click at [481, 334] on input "3" at bounding box center [472, 325] width 18 height 18
radio input "true"
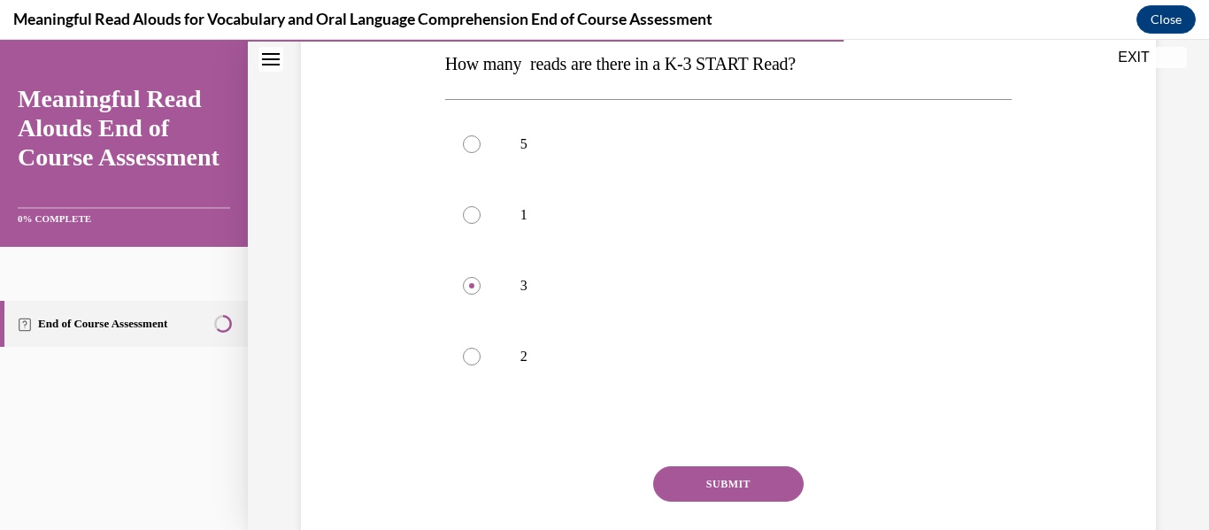
scroll to position [292, 0]
click at [681, 491] on button "SUBMIT" at bounding box center [728, 482] width 150 height 35
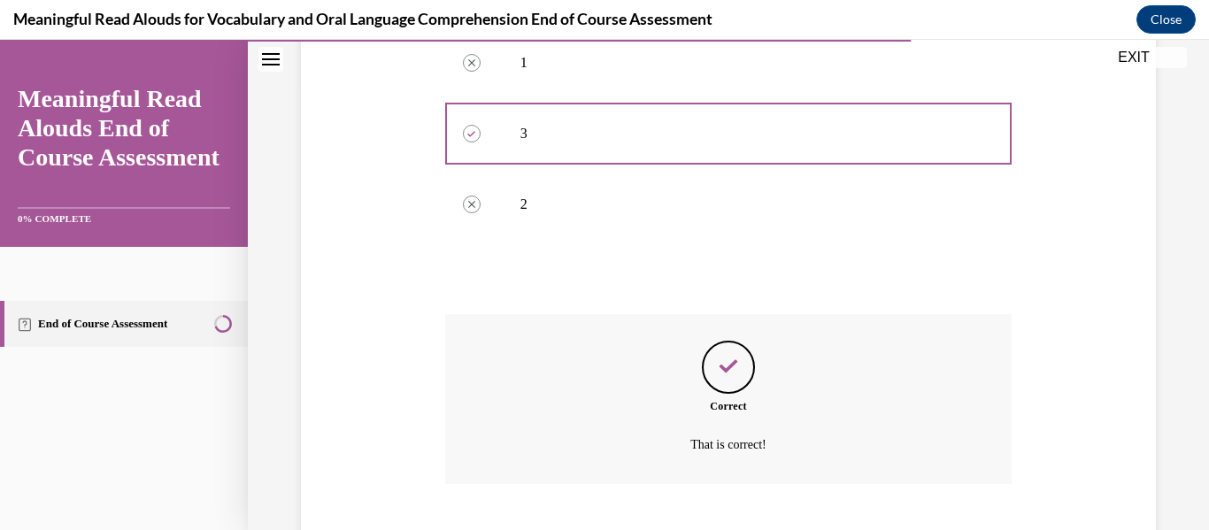
scroll to position [551, 0]
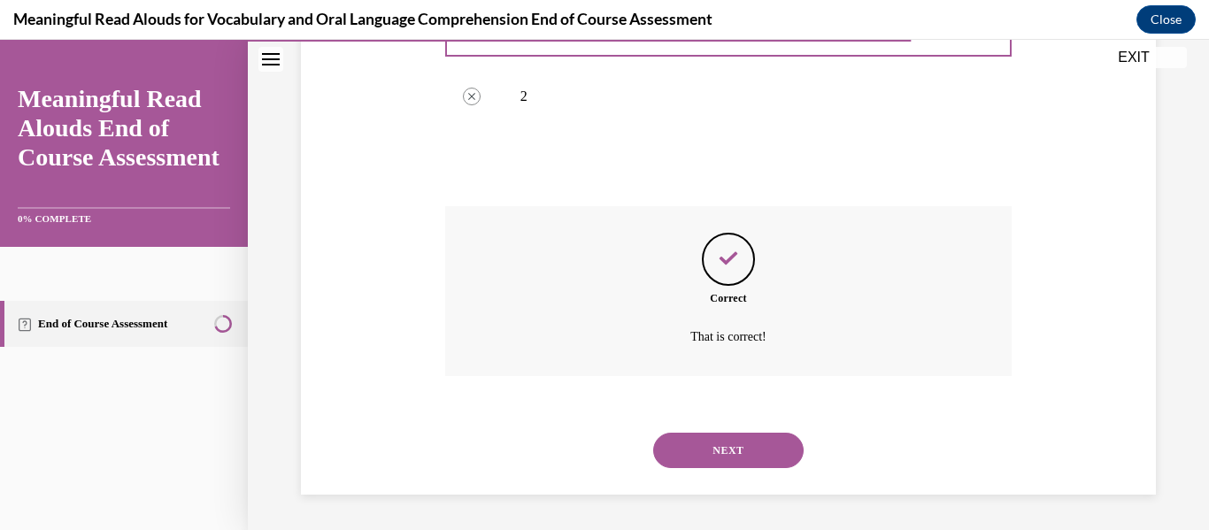
click at [685, 442] on button "NEXT" at bounding box center [728, 450] width 150 height 35
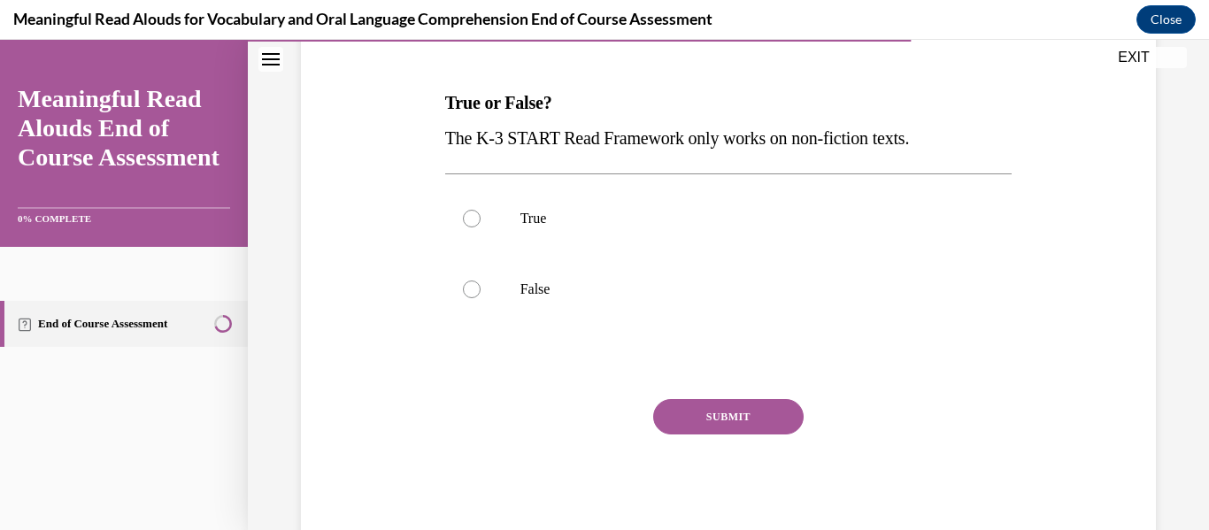
scroll to position [254, 0]
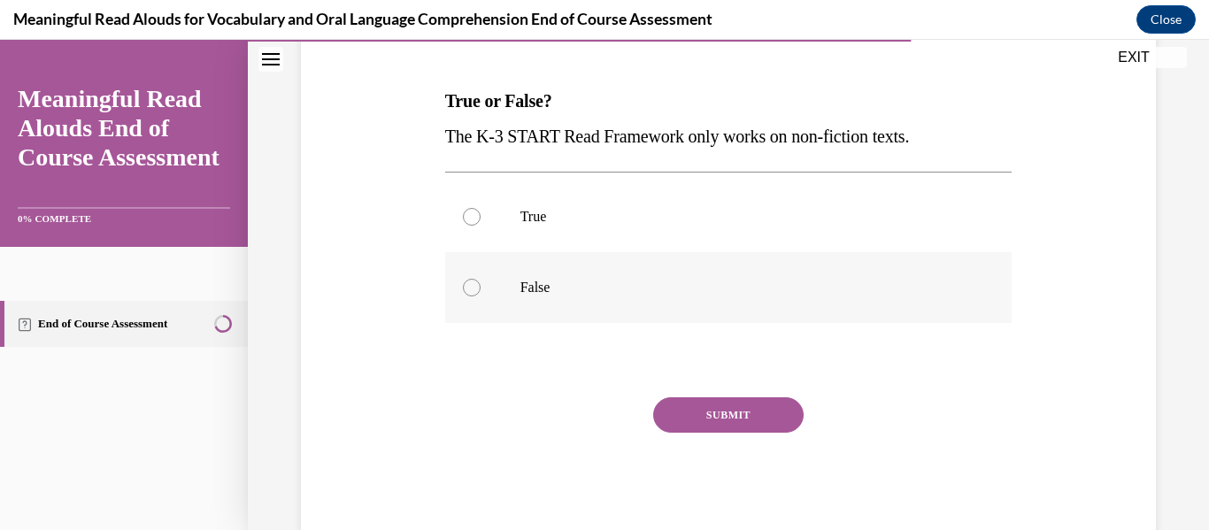
click at [651, 290] on p "False" at bounding box center [744, 288] width 448 height 18
click at [481, 290] on input "False" at bounding box center [472, 288] width 18 height 18
radio input "true"
click at [695, 410] on button "SUBMIT" at bounding box center [728, 414] width 150 height 35
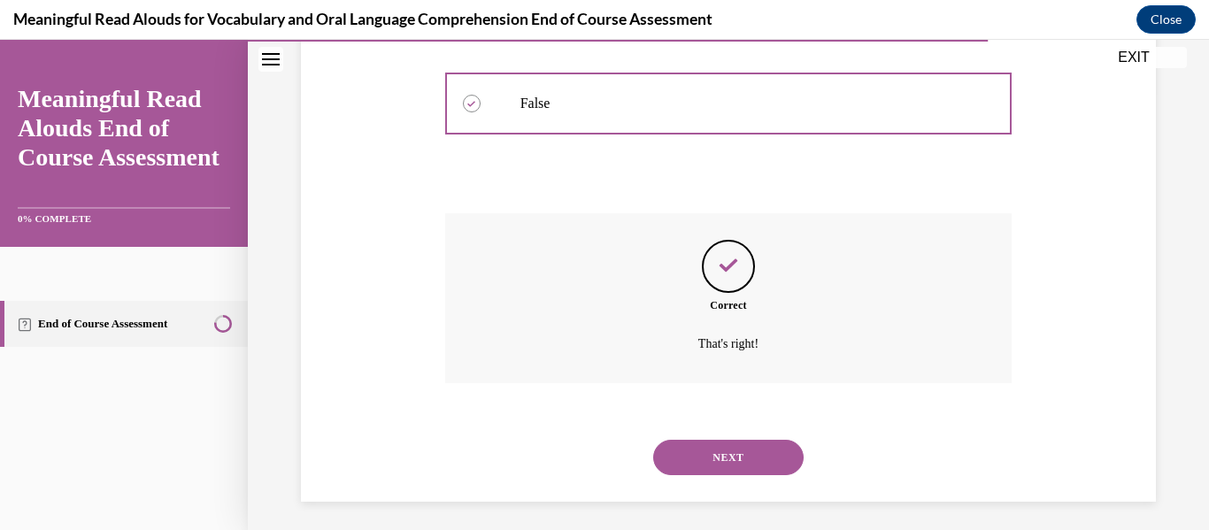
scroll to position [445, 0]
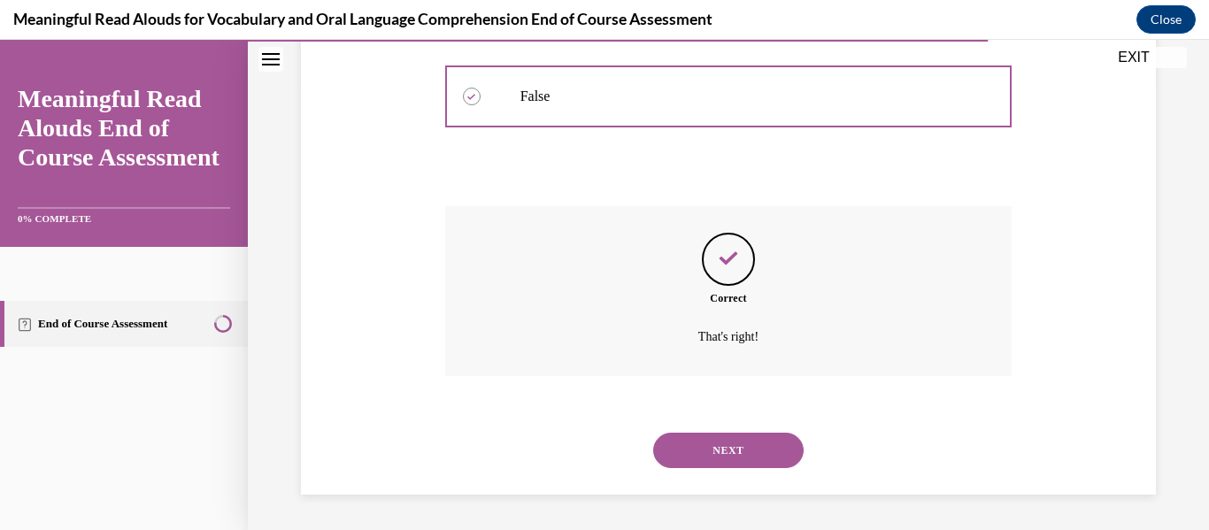
click at [692, 442] on button "NEXT" at bounding box center [728, 450] width 150 height 35
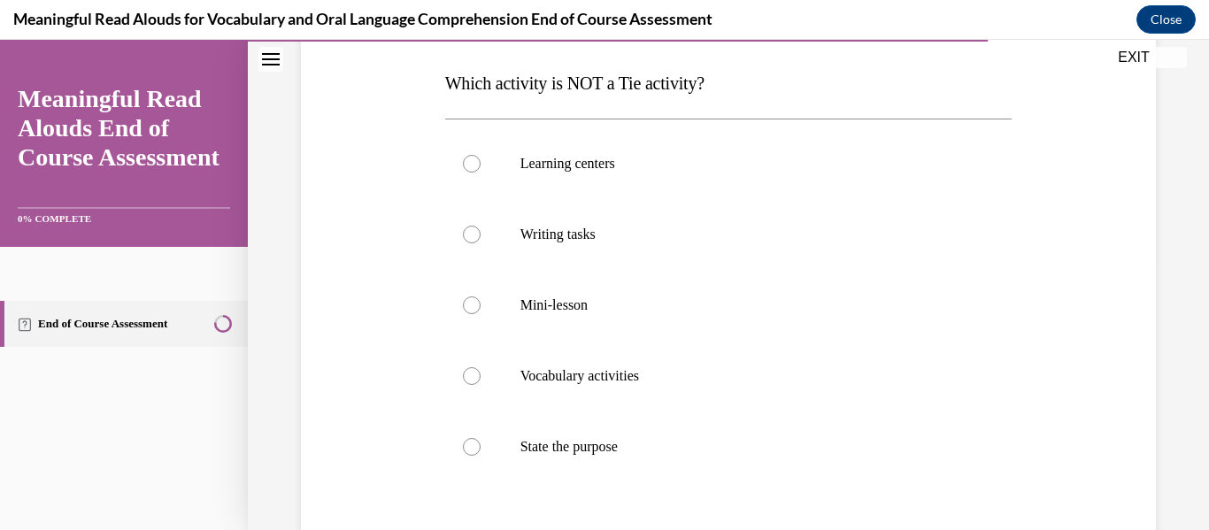
scroll to position [271, 0]
click at [692, 442] on p "State the purpose" at bounding box center [744, 448] width 448 height 18
click at [481, 442] on input "State the purpose" at bounding box center [472, 448] width 18 height 18
radio input "true"
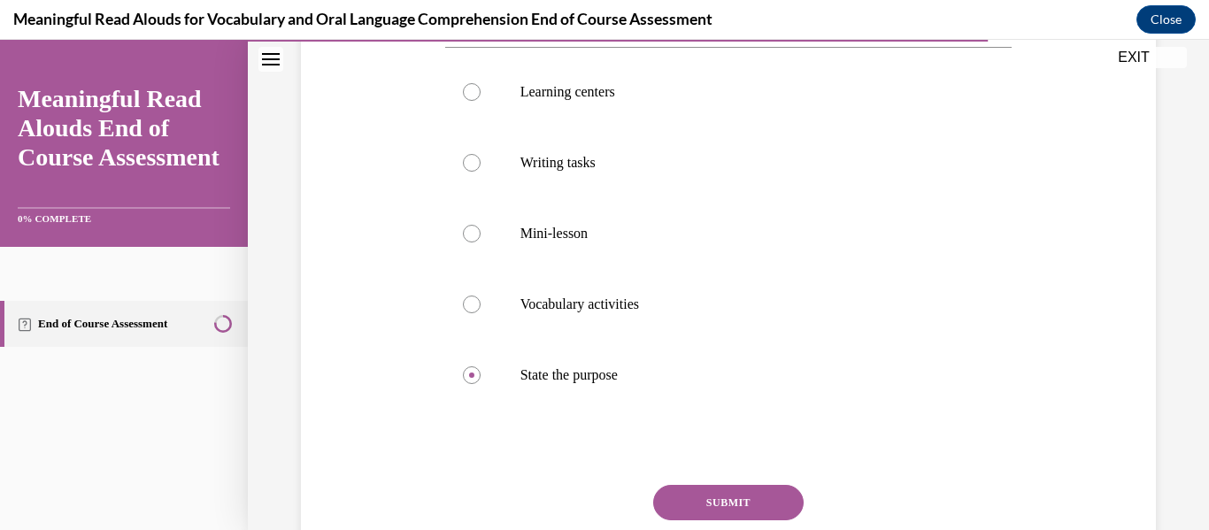
click at [680, 503] on button "SUBMIT" at bounding box center [728, 502] width 150 height 35
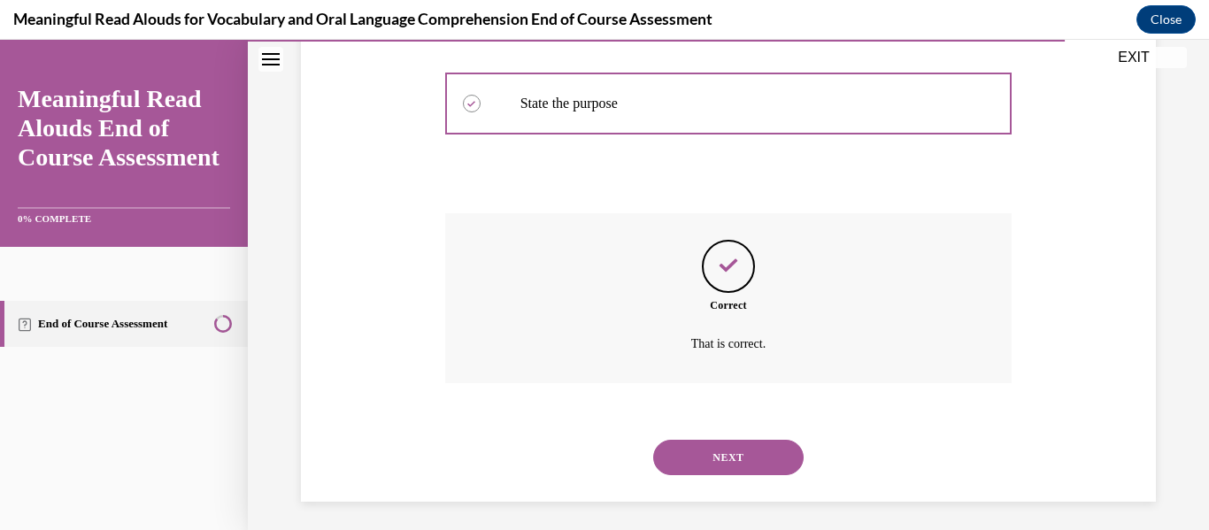
scroll to position [622, 0]
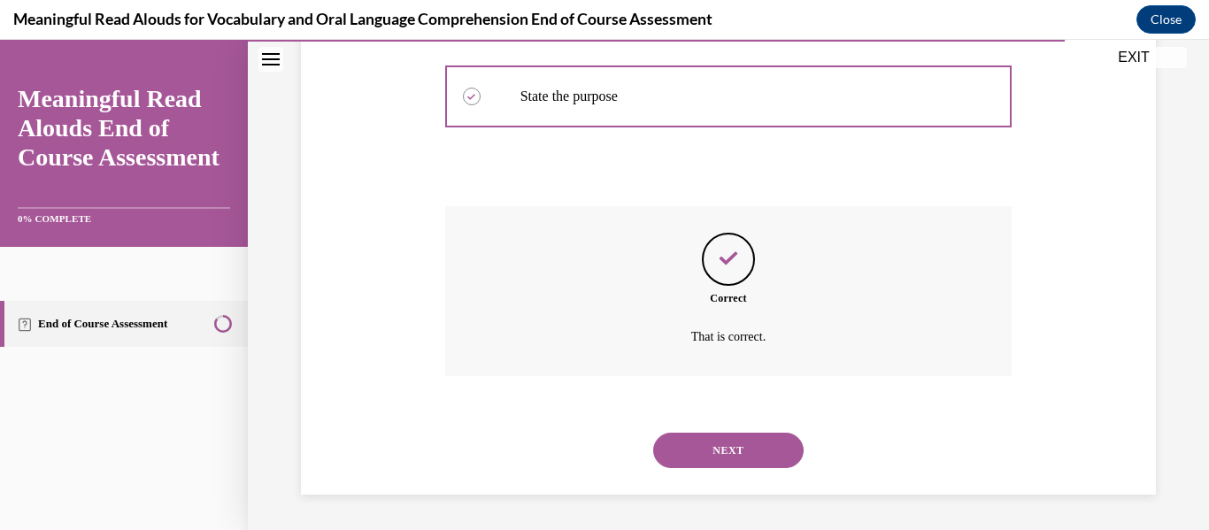
click at [704, 450] on button "NEXT" at bounding box center [728, 450] width 150 height 35
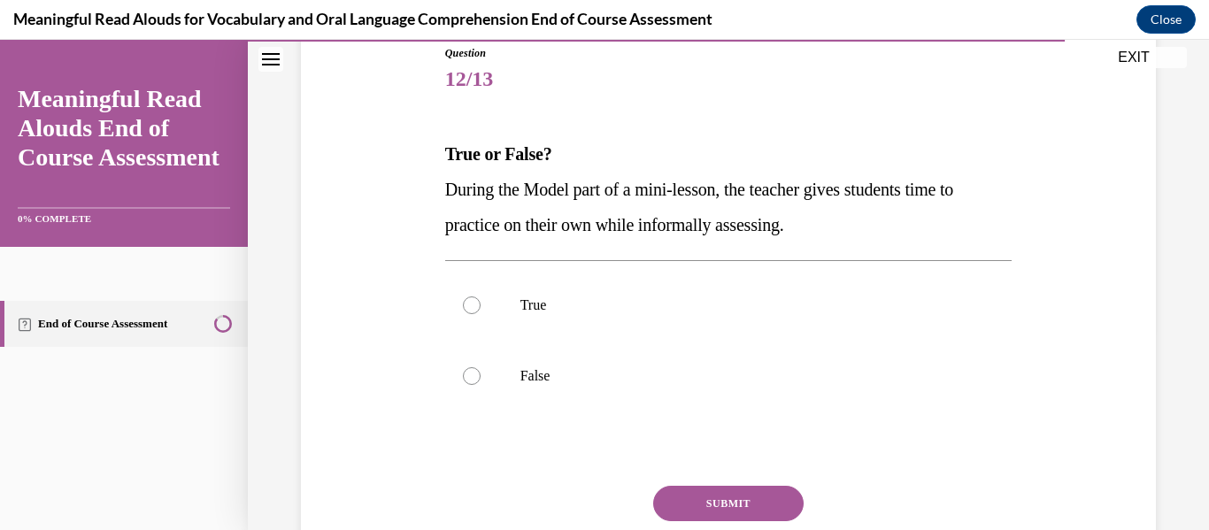
scroll to position [202, 0]
click at [674, 390] on label "False" at bounding box center [728, 375] width 567 height 71
click at [481, 384] on input "False" at bounding box center [472, 375] width 18 height 18
radio input "true"
click at [705, 488] on button "SUBMIT" at bounding box center [728, 502] width 150 height 35
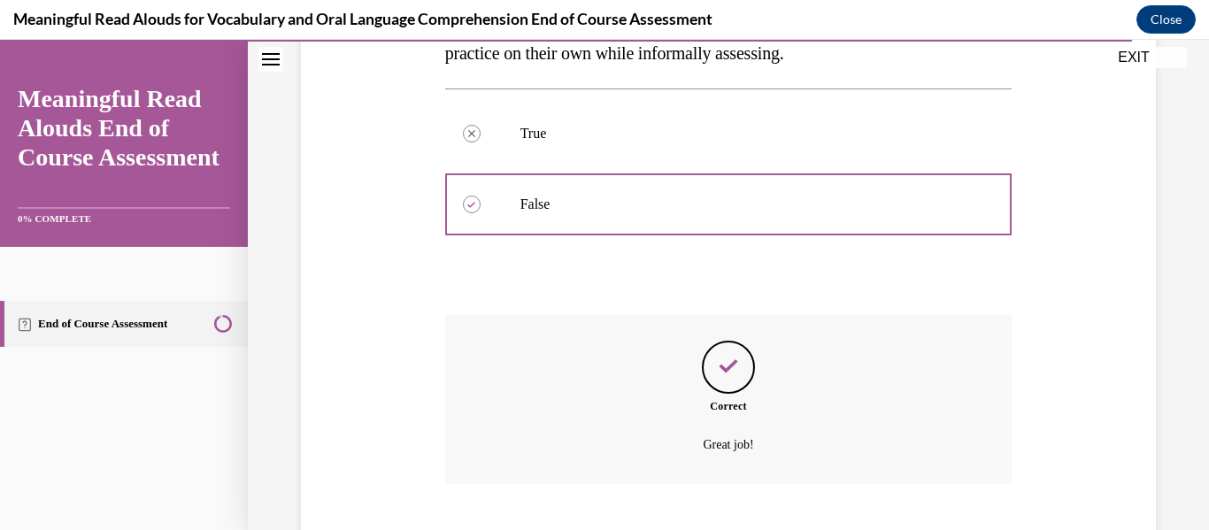
scroll to position [481, 0]
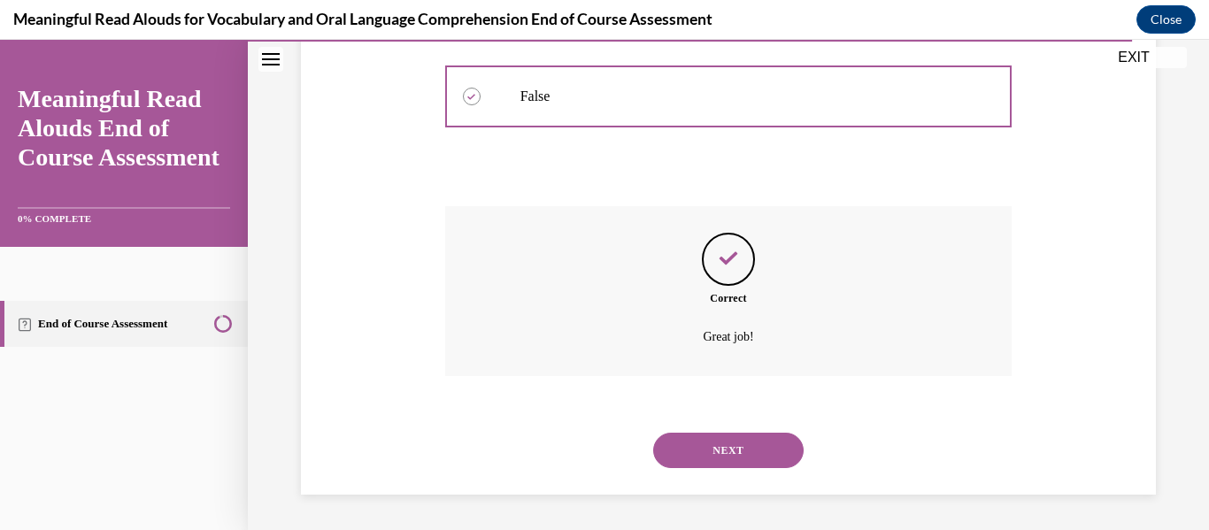
click at [692, 449] on button "NEXT" at bounding box center [728, 450] width 150 height 35
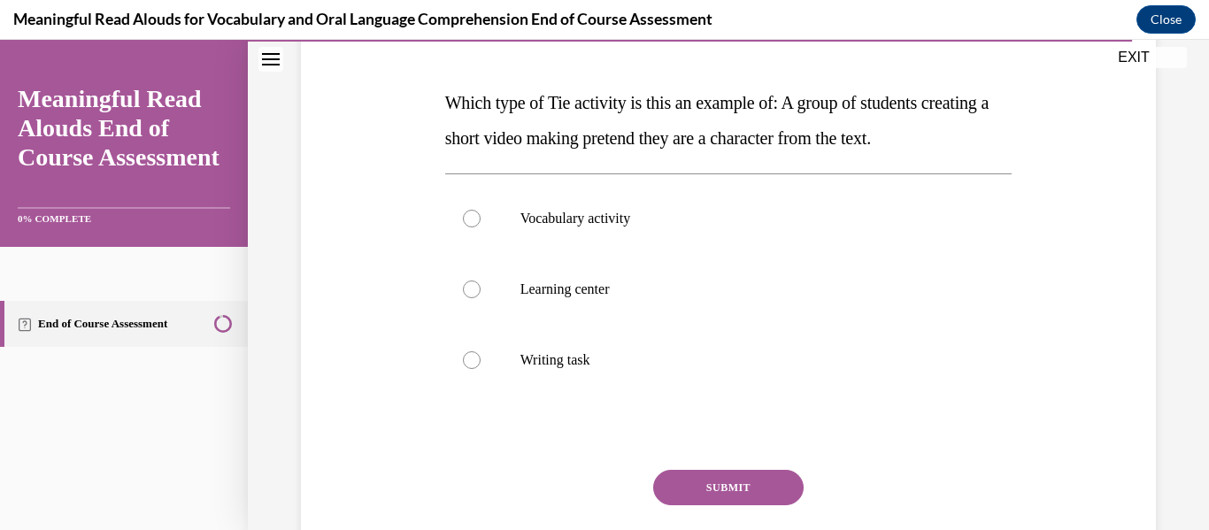
scroll to position [233, 0]
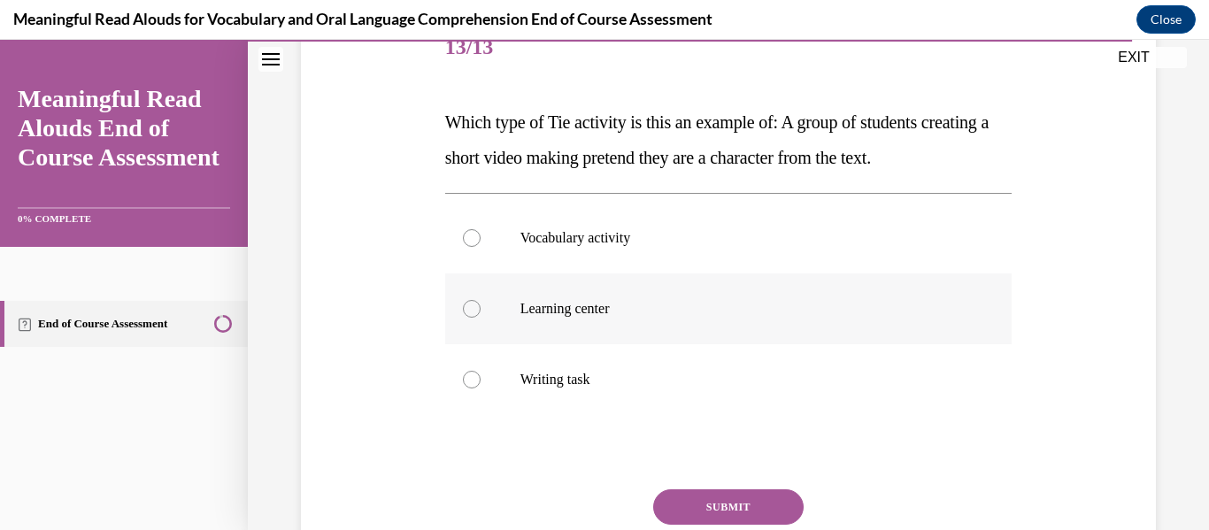
click at [650, 314] on p "Learning center" at bounding box center [744, 309] width 448 height 18
click at [481, 314] on input "Learning center" at bounding box center [472, 309] width 18 height 18
radio input "true"
click at [680, 494] on button "SUBMIT" at bounding box center [728, 506] width 150 height 35
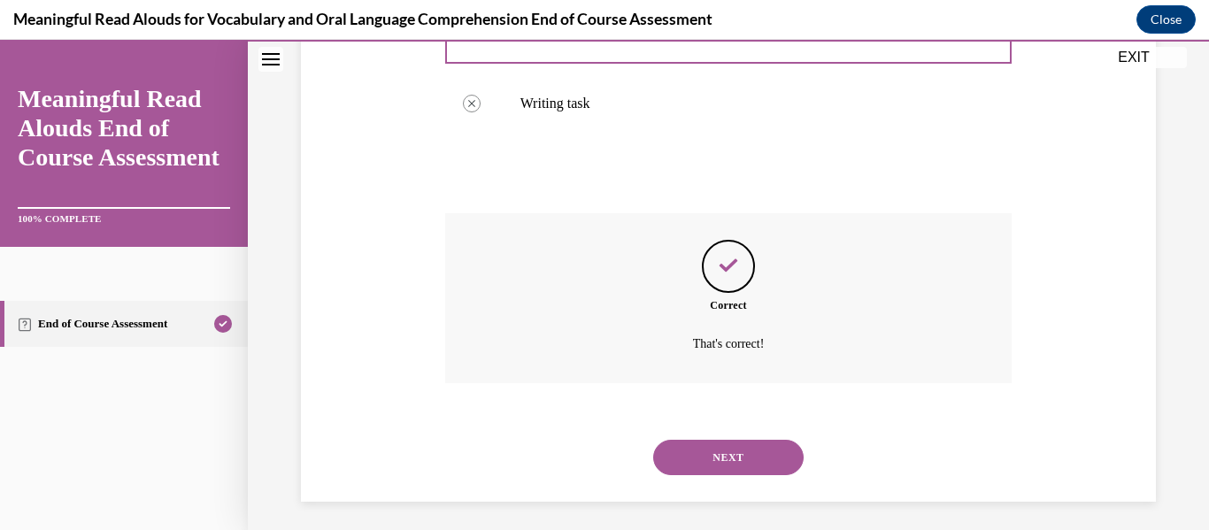
scroll to position [516, 0]
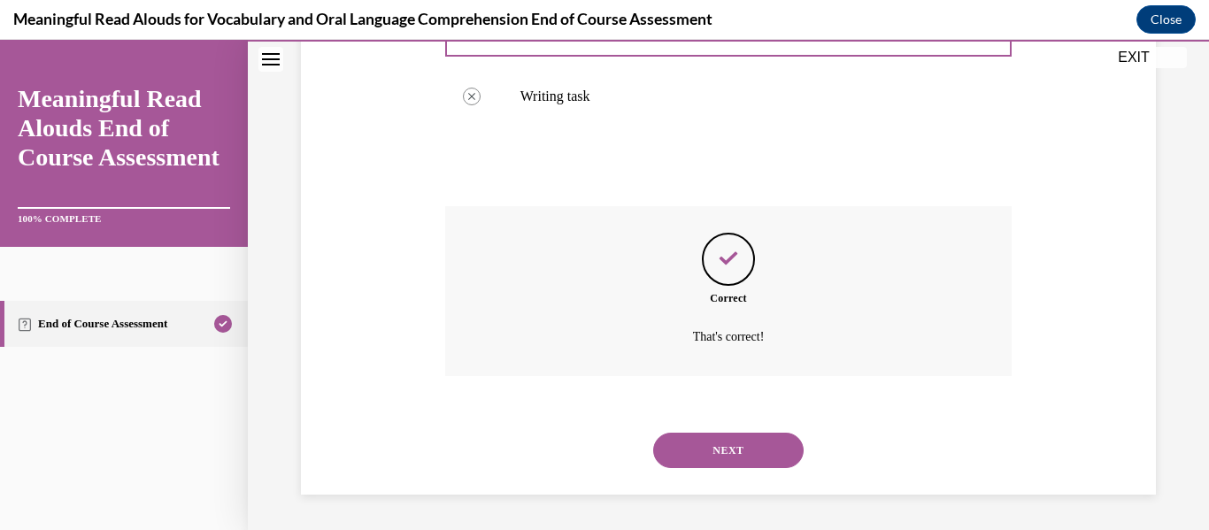
click at [716, 464] on button "NEXT" at bounding box center [728, 450] width 150 height 35
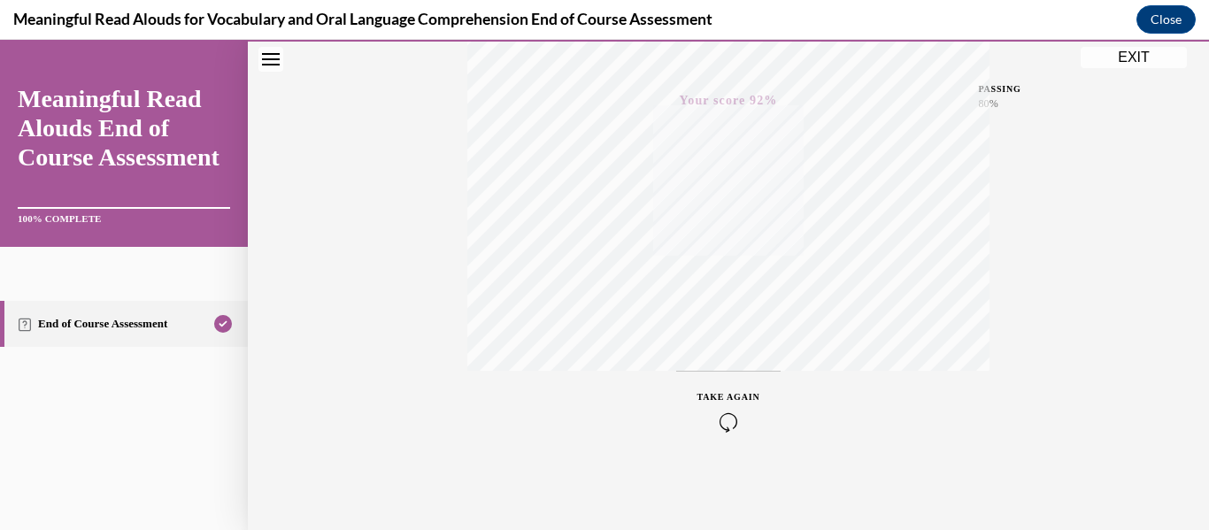
scroll to position [0, 0]
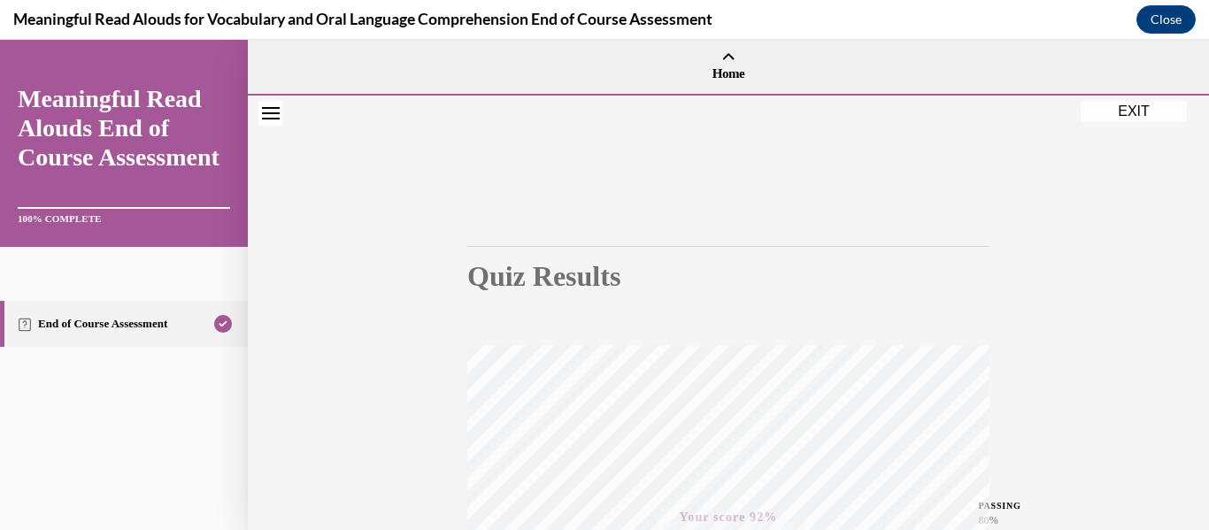
click at [841, 306] on div "Quiz Results PASSING 80% Your score 92% Passed PASSING 80% Your score Your scor…" at bounding box center [728, 521] width 522 height 692
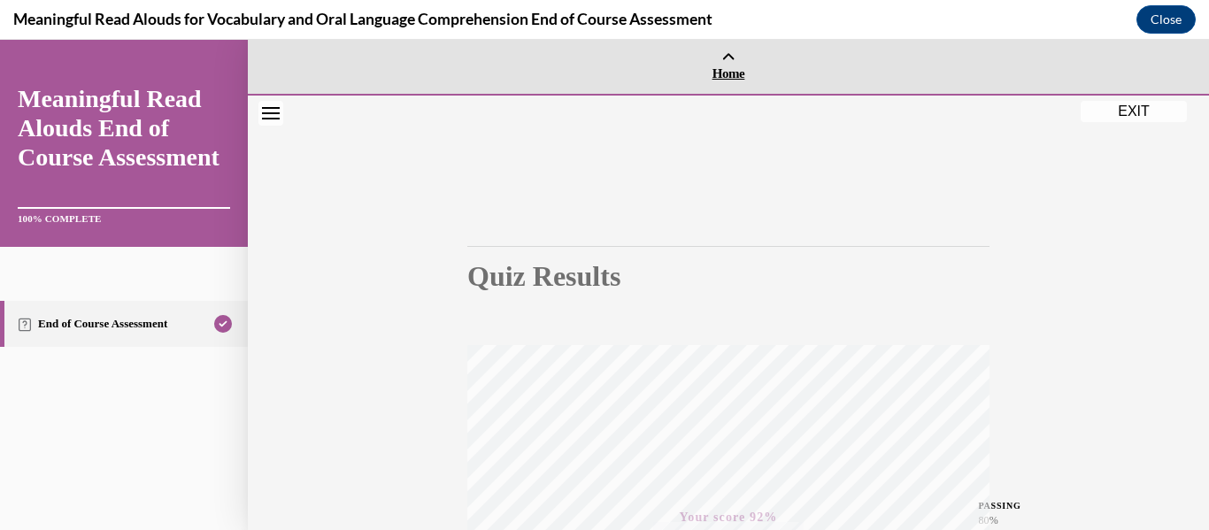
click at [732, 67] on span "Home" at bounding box center [728, 73] width 952 height 16
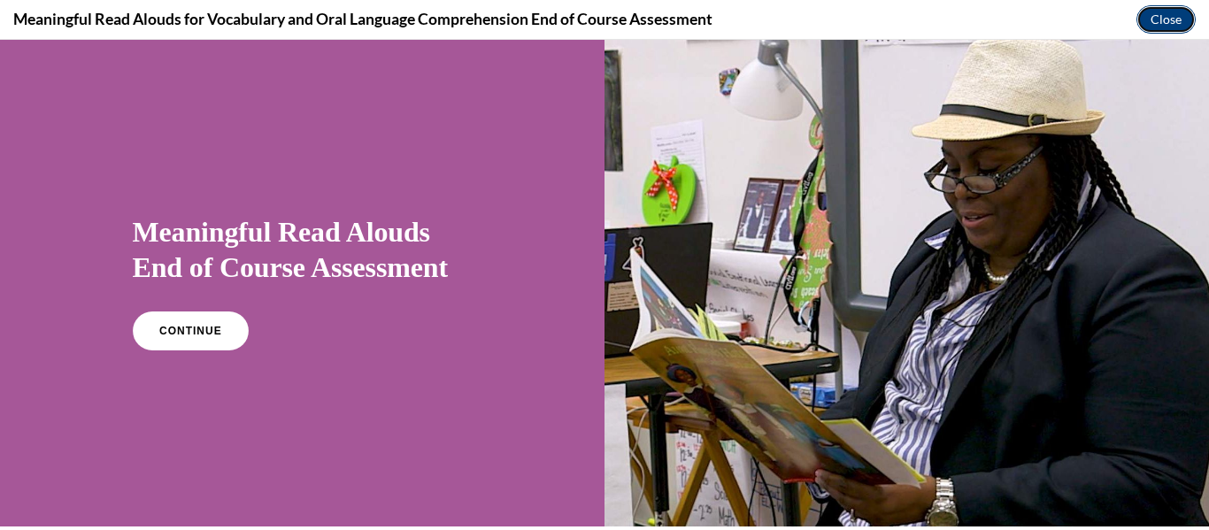
click at [1161, 15] on button "Close" at bounding box center [1165, 19] width 59 height 28
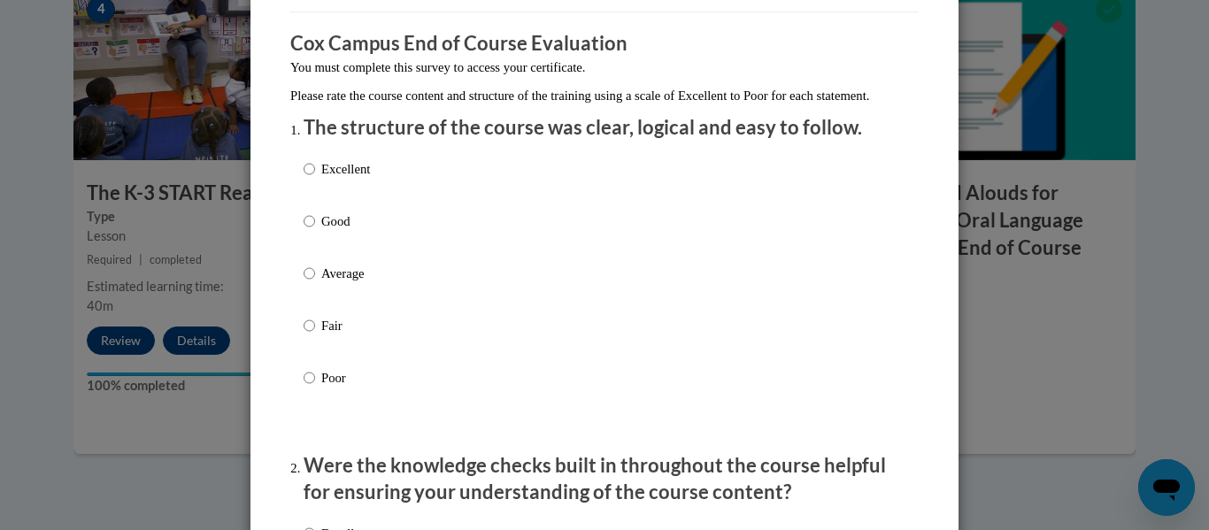
scroll to position [134, 0]
click at [445, 190] on div "Excellent Good Average Fair Poor" at bounding box center [605, 294] width 602 height 288
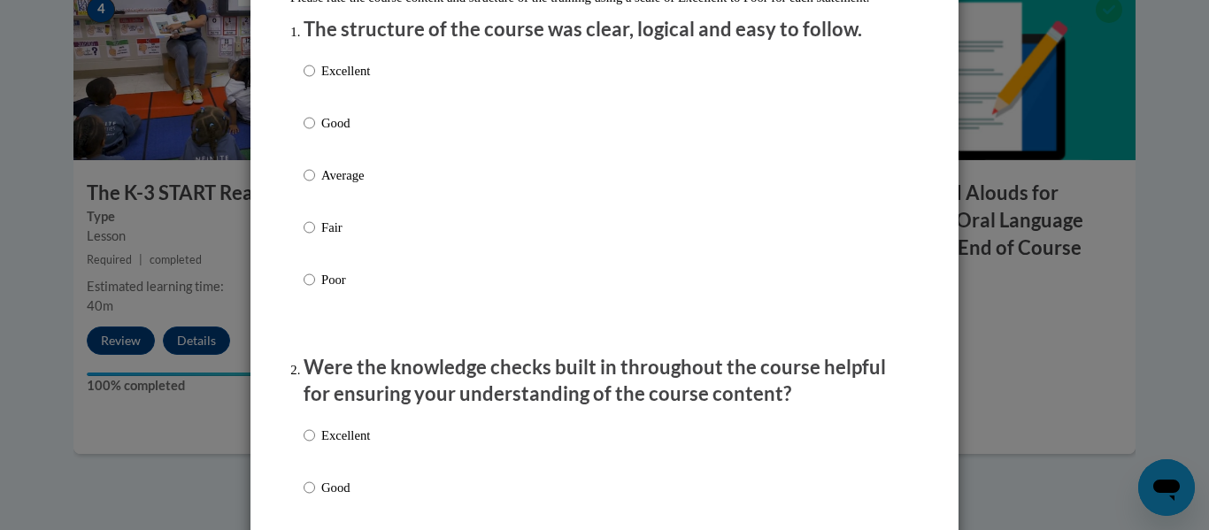
scroll to position [233, 0]
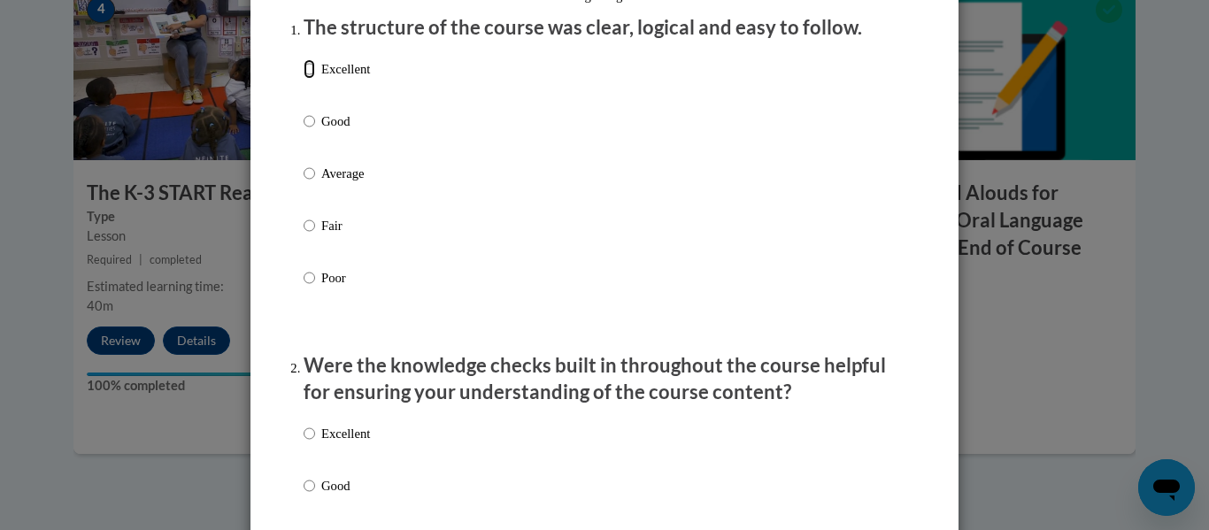
click at [308, 79] on input "Excellent" at bounding box center [310, 68] width 12 height 19
radio input "true"
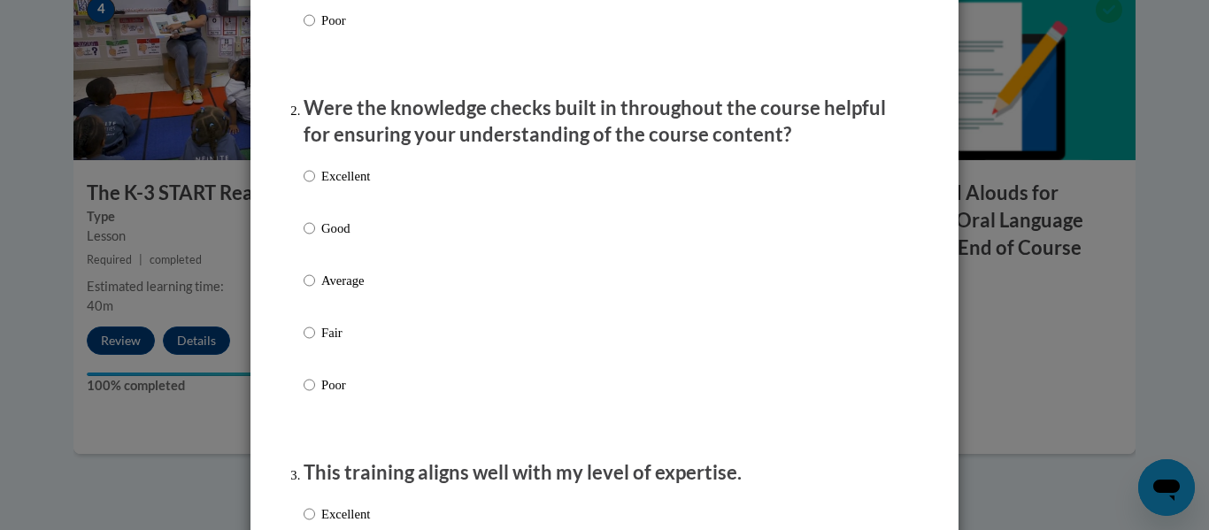
scroll to position [491, 0]
click at [344, 185] on p "Excellent" at bounding box center [345, 174] width 49 height 19
click at [315, 185] on input "Excellent" at bounding box center [310, 174] width 12 height 19
radio input "true"
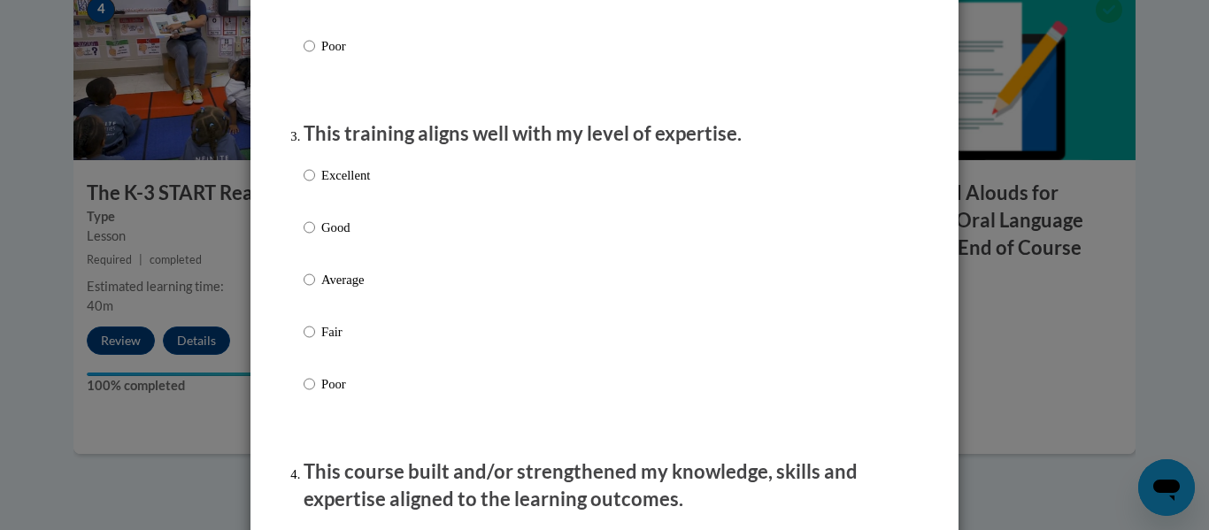
scroll to position [834, 0]
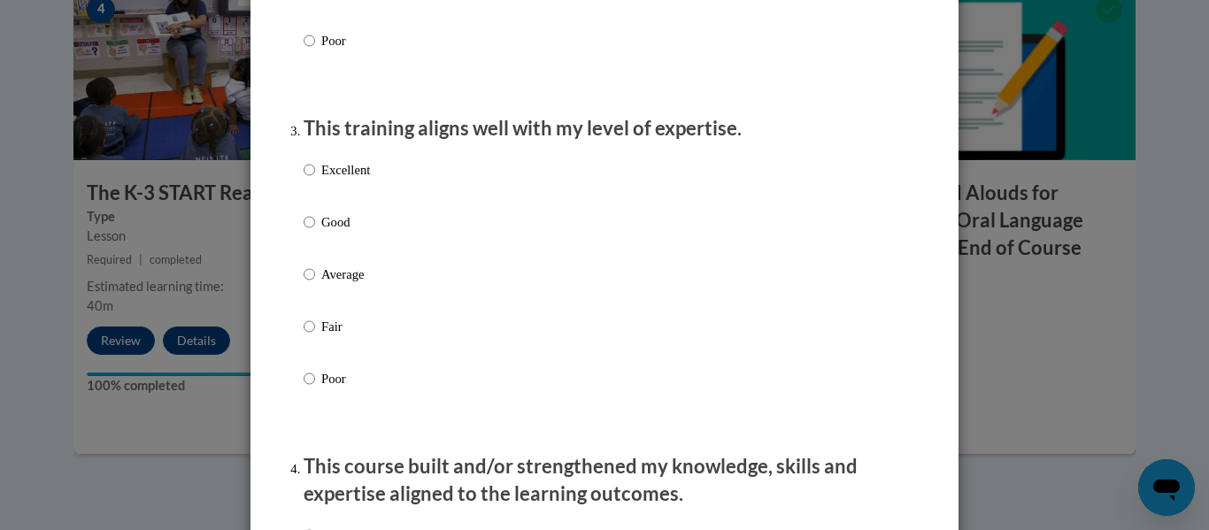
click at [329, 180] on p "Excellent" at bounding box center [345, 169] width 49 height 19
click at [315, 180] on input "Excellent" at bounding box center [310, 169] width 12 height 19
radio input "true"
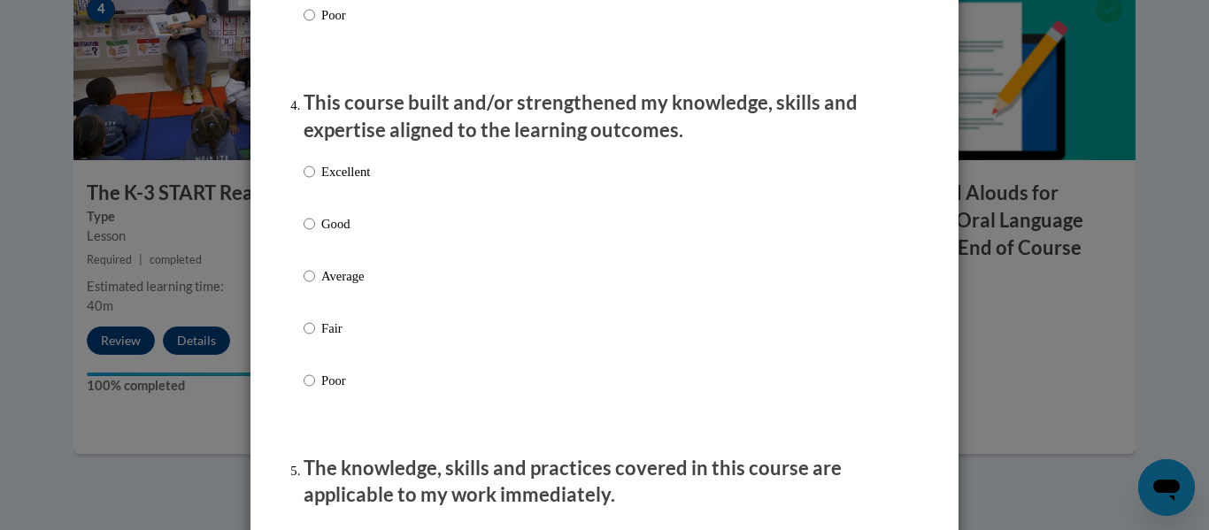
scroll to position [1199, 0]
click at [339, 181] on p "Excellent" at bounding box center [345, 170] width 49 height 19
click at [315, 181] on input "Excellent" at bounding box center [310, 170] width 12 height 19
radio input "true"
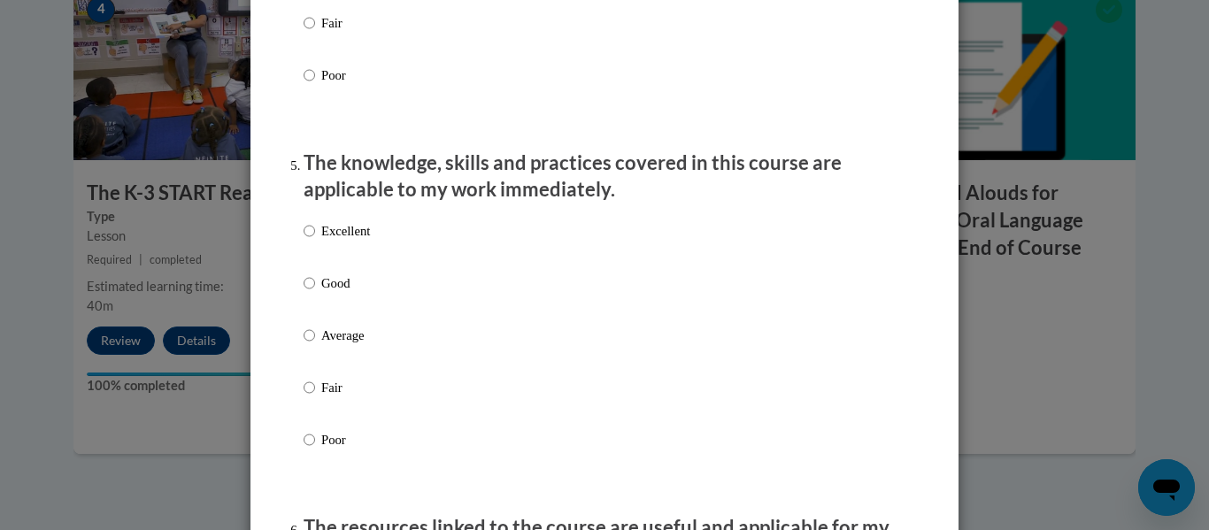
scroll to position [1505, 0]
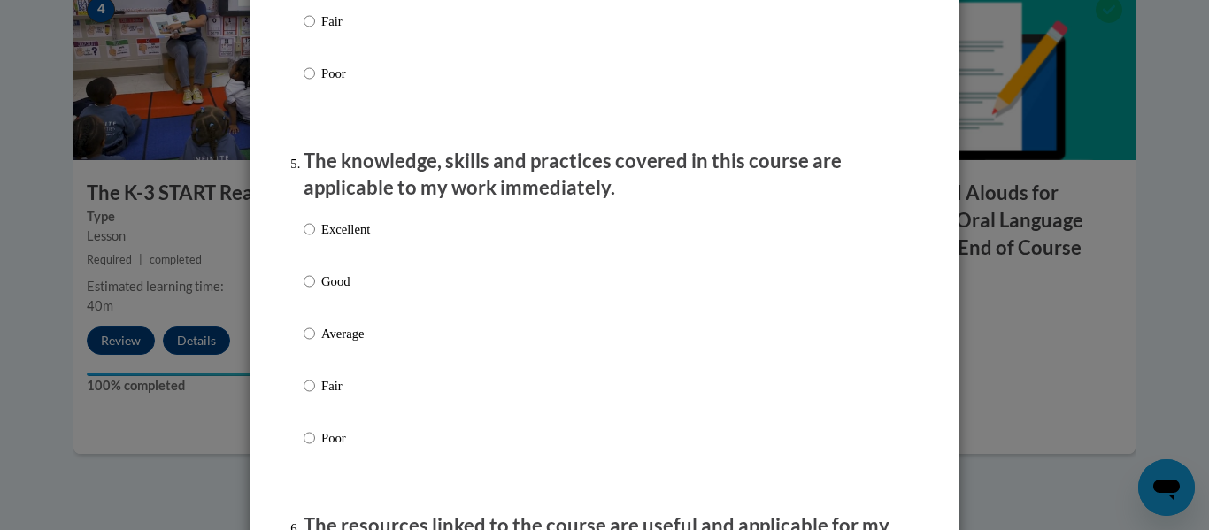
click at [325, 237] on p "Excellent" at bounding box center [345, 228] width 49 height 19
click at [315, 237] on input "Excellent" at bounding box center [310, 228] width 12 height 19
radio input "true"
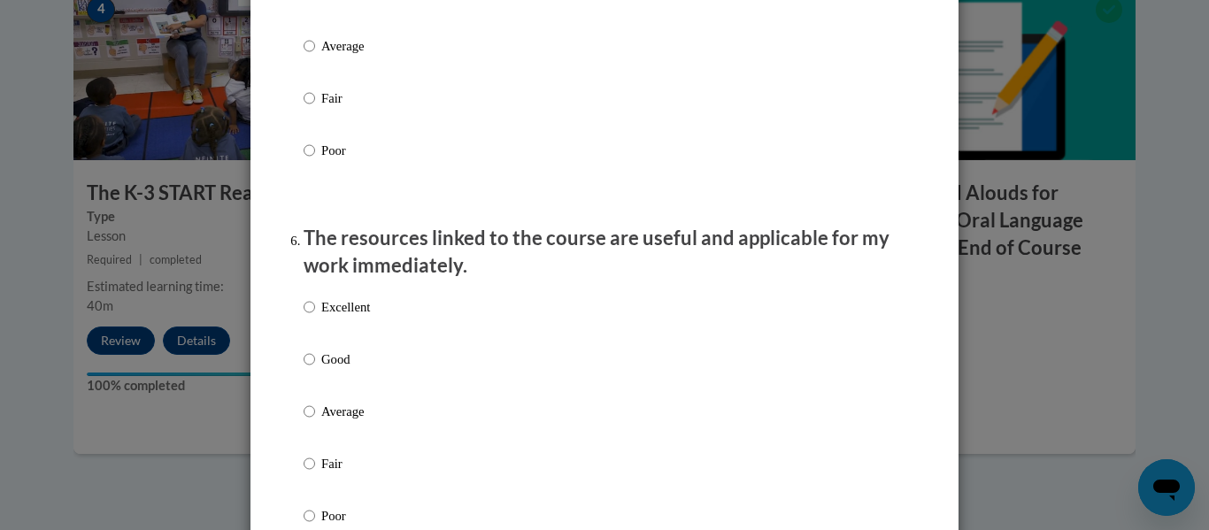
scroll to position [1798, 0]
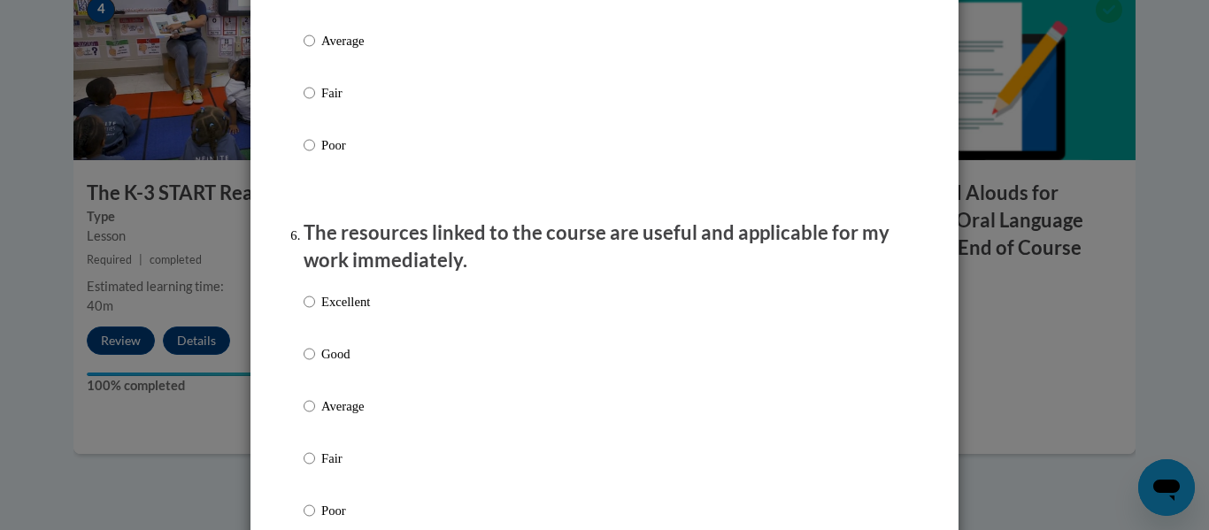
click at [337, 311] on p "Excellent" at bounding box center [345, 301] width 49 height 19
click at [315, 311] on input "Excellent" at bounding box center [310, 301] width 12 height 19
radio input "true"
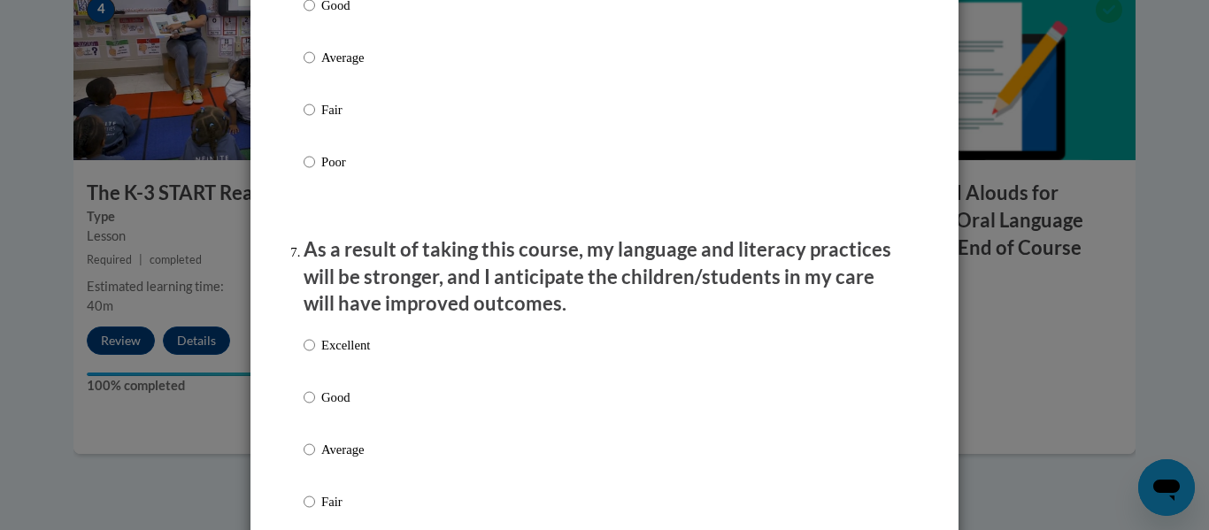
scroll to position [2153, 0]
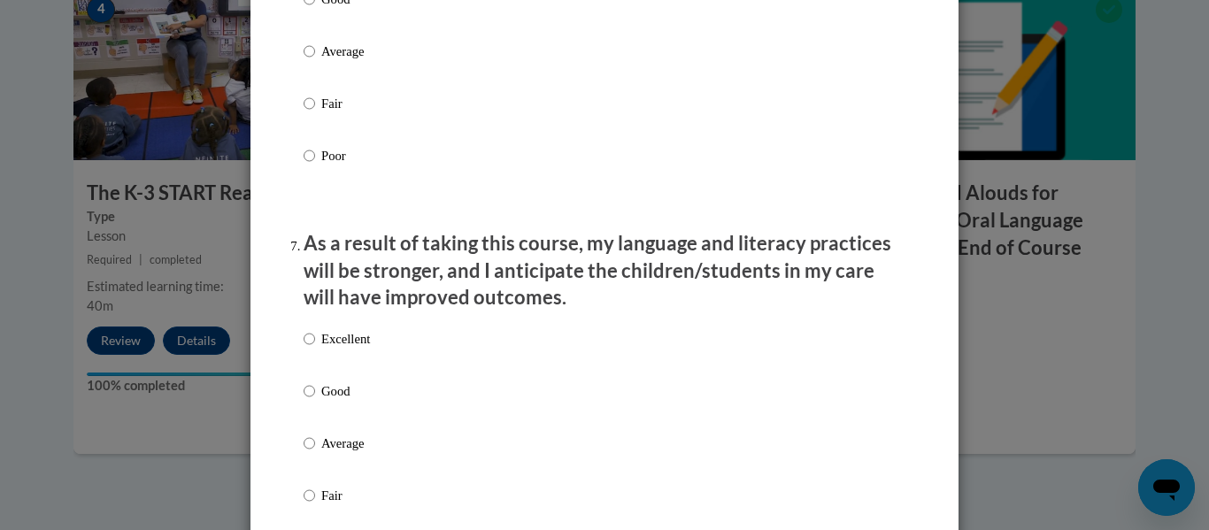
click at [334, 349] on p "Excellent" at bounding box center [345, 338] width 49 height 19
click at [315, 349] on input "Excellent" at bounding box center [310, 338] width 12 height 19
radio input "true"
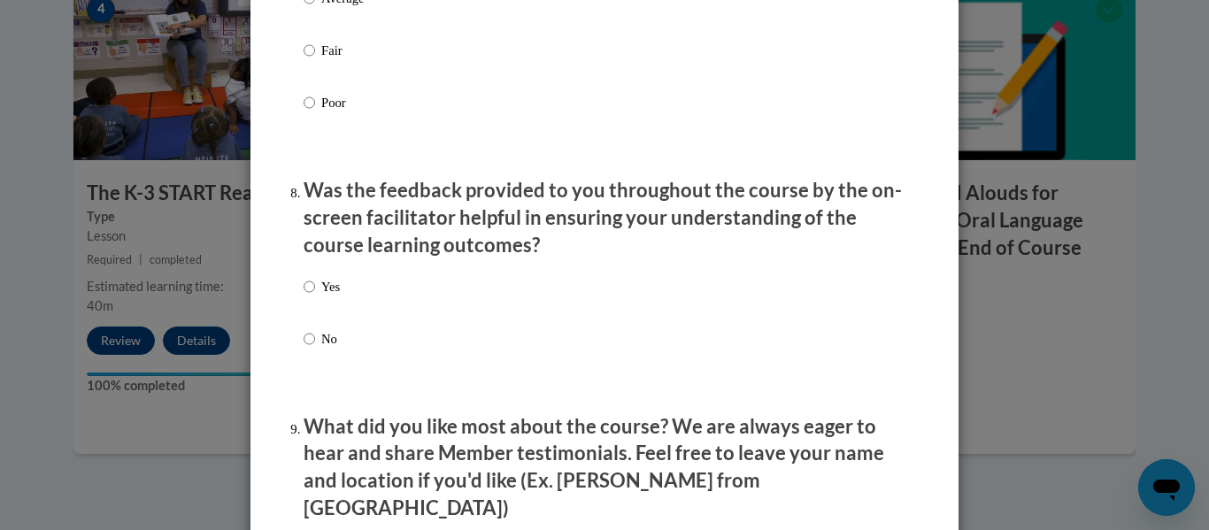
scroll to position [2599, 0]
click at [324, 294] on p "Yes" at bounding box center [330, 285] width 19 height 19
click at [315, 294] on input "Yes" at bounding box center [310, 285] width 12 height 19
radio input "true"
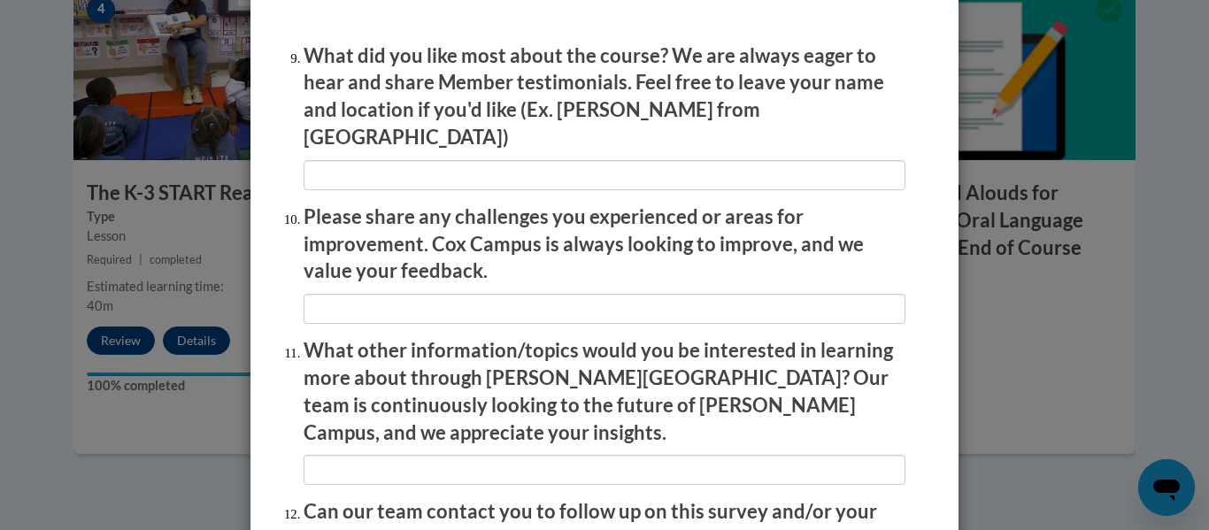
scroll to position [2970, 0]
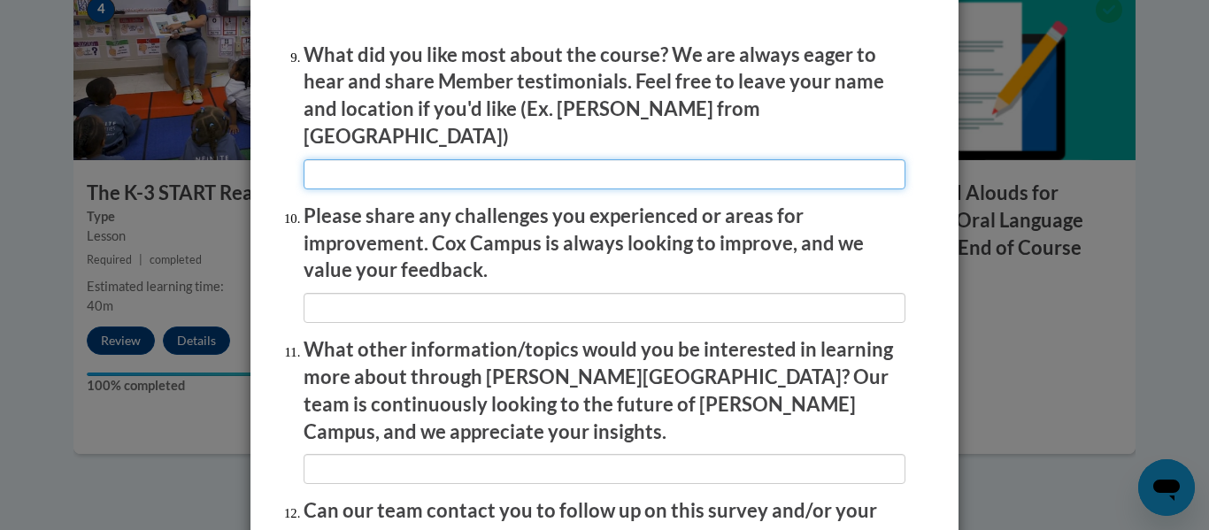
click at [388, 173] on input "textbox" at bounding box center [605, 174] width 602 height 30
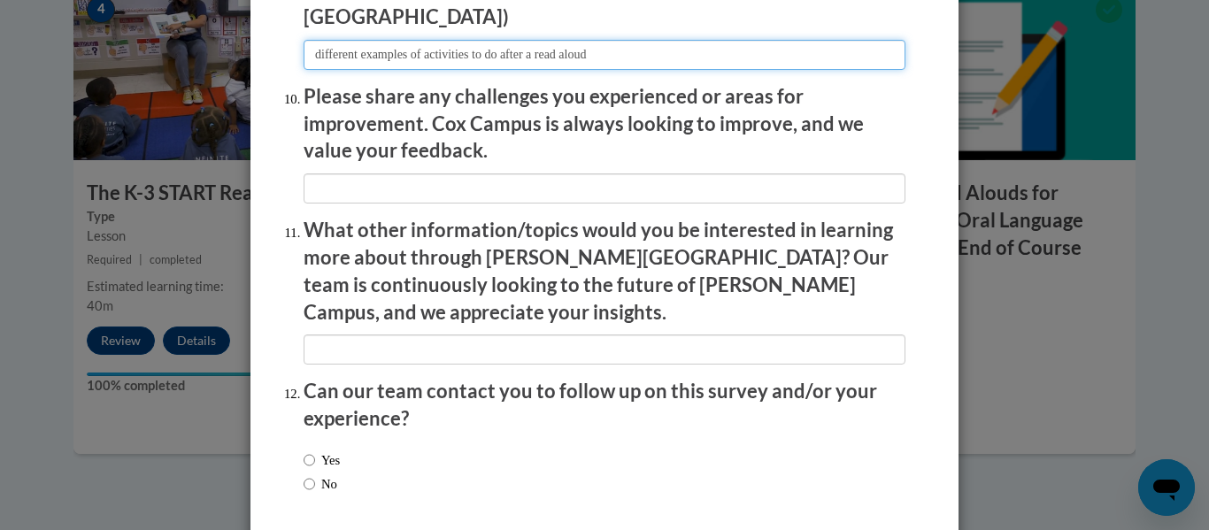
scroll to position [3095, 0]
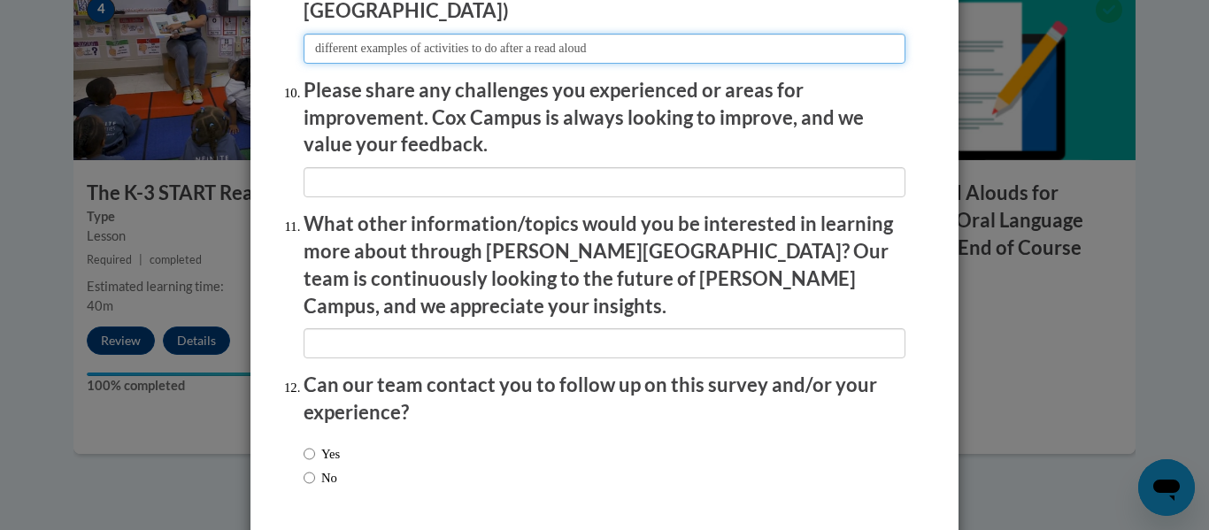
type input "different examples of activities to do after a read aloud"
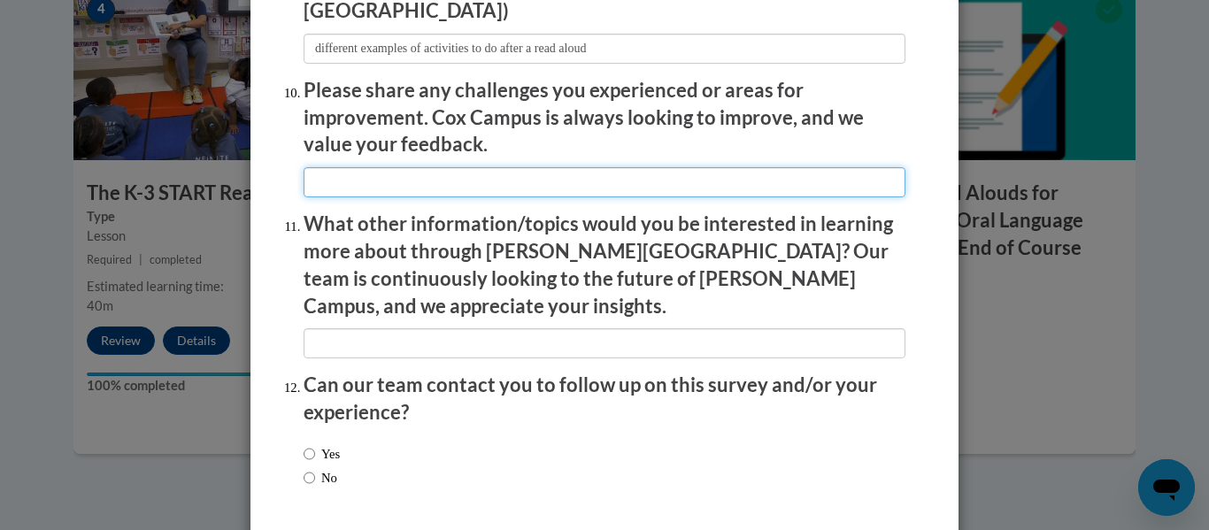
click at [394, 177] on input "textbox" at bounding box center [605, 182] width 602 height 30
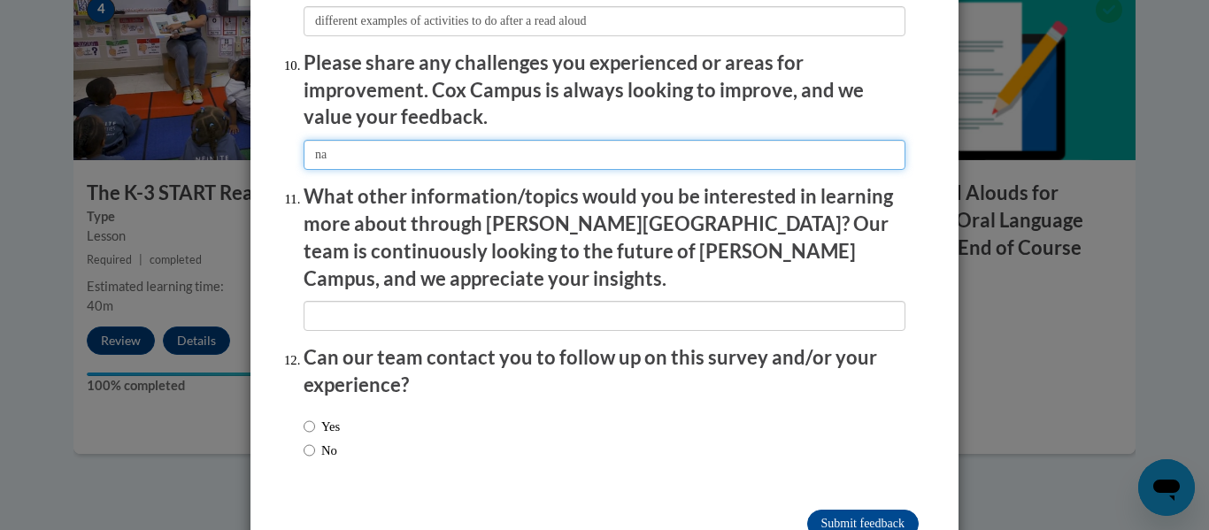
type input "na"
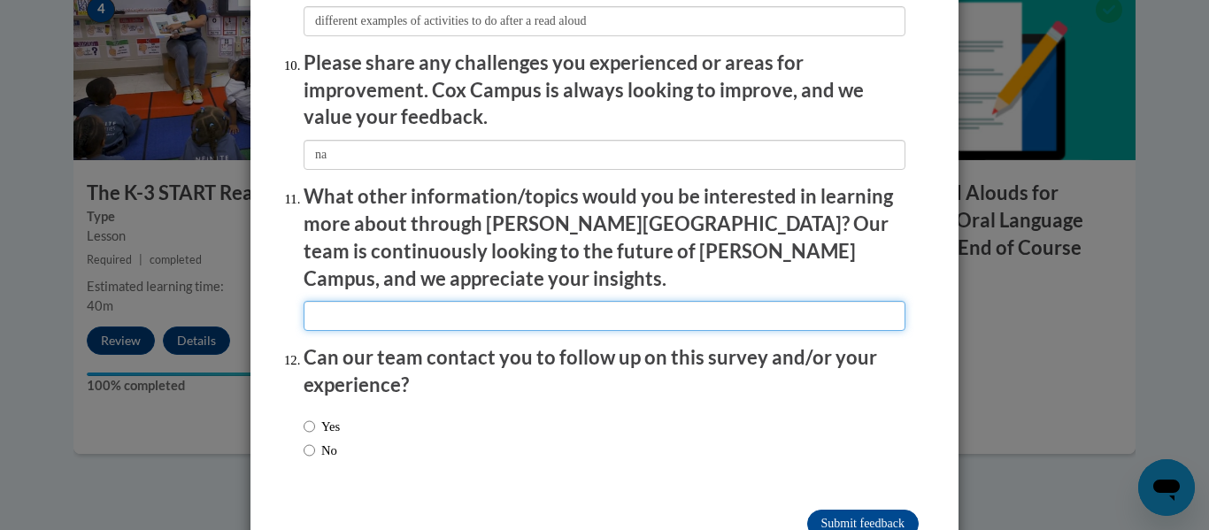
click at [407, 301] on input "textbox" at bounding box center [605, 316] width 602 height 30
type input "na"
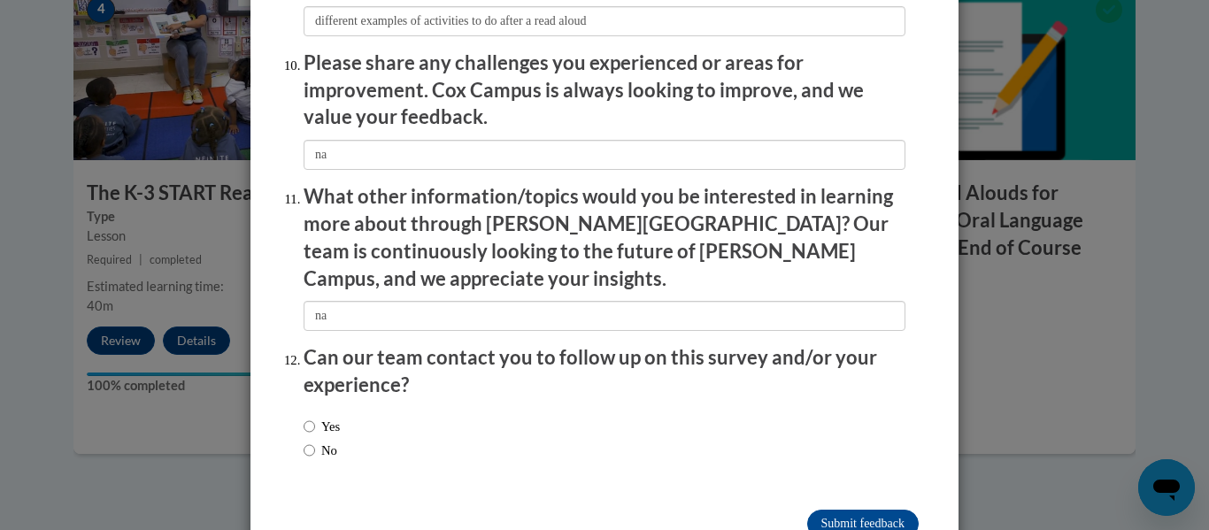
click at [324, 441] on label "No" at bounding box center [321, 450] width 34 height 19
click at [315, 441] on input "No" at bounding box center [310, 450] width 12 height 19
radio input "true"
click at [869, 510] on input "Submit feedback" at bounding box center [862, 524] width 111 height 28
